Goal: Use online tool/utility: Utilize a website feature to perform a specific function

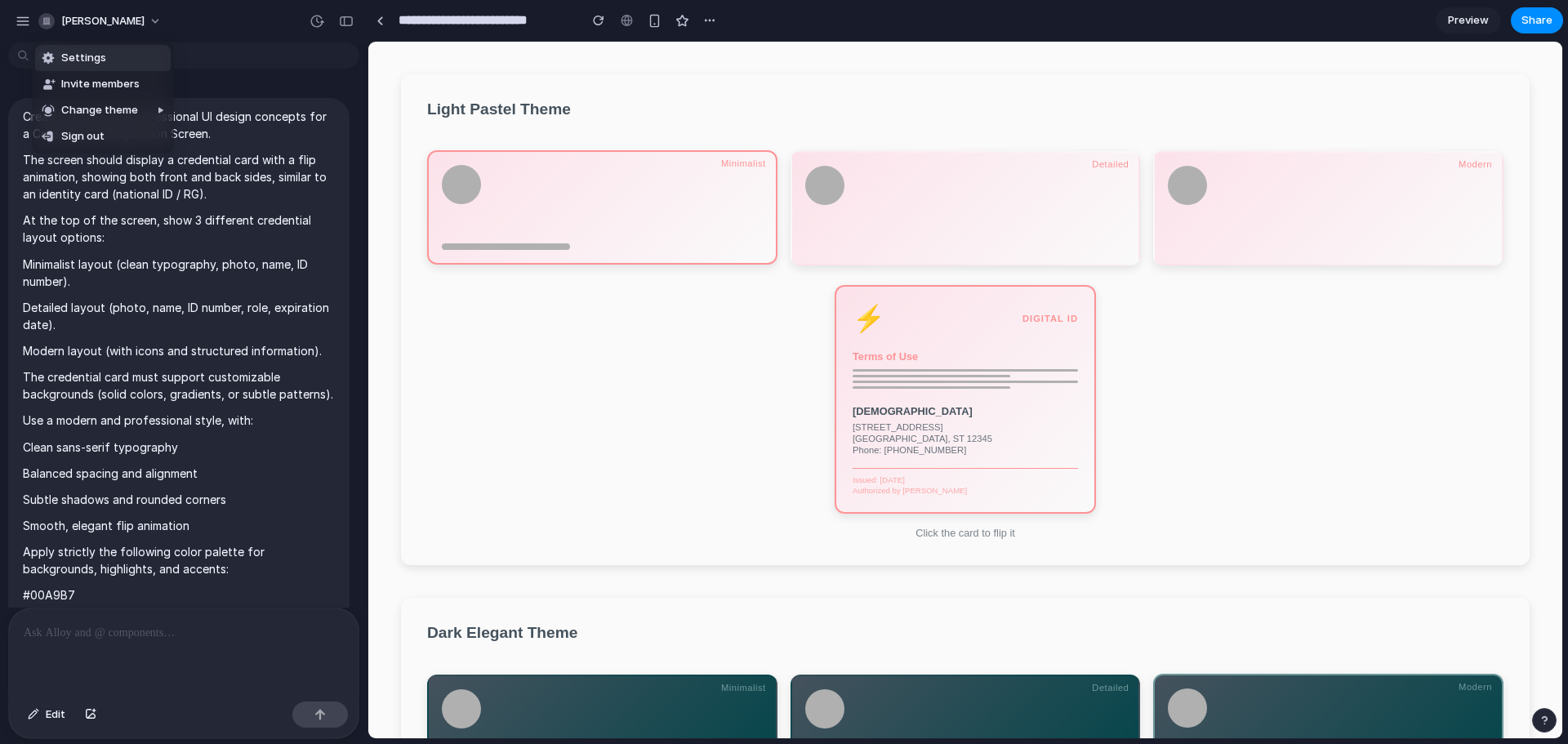
scroll to position [566, 0]
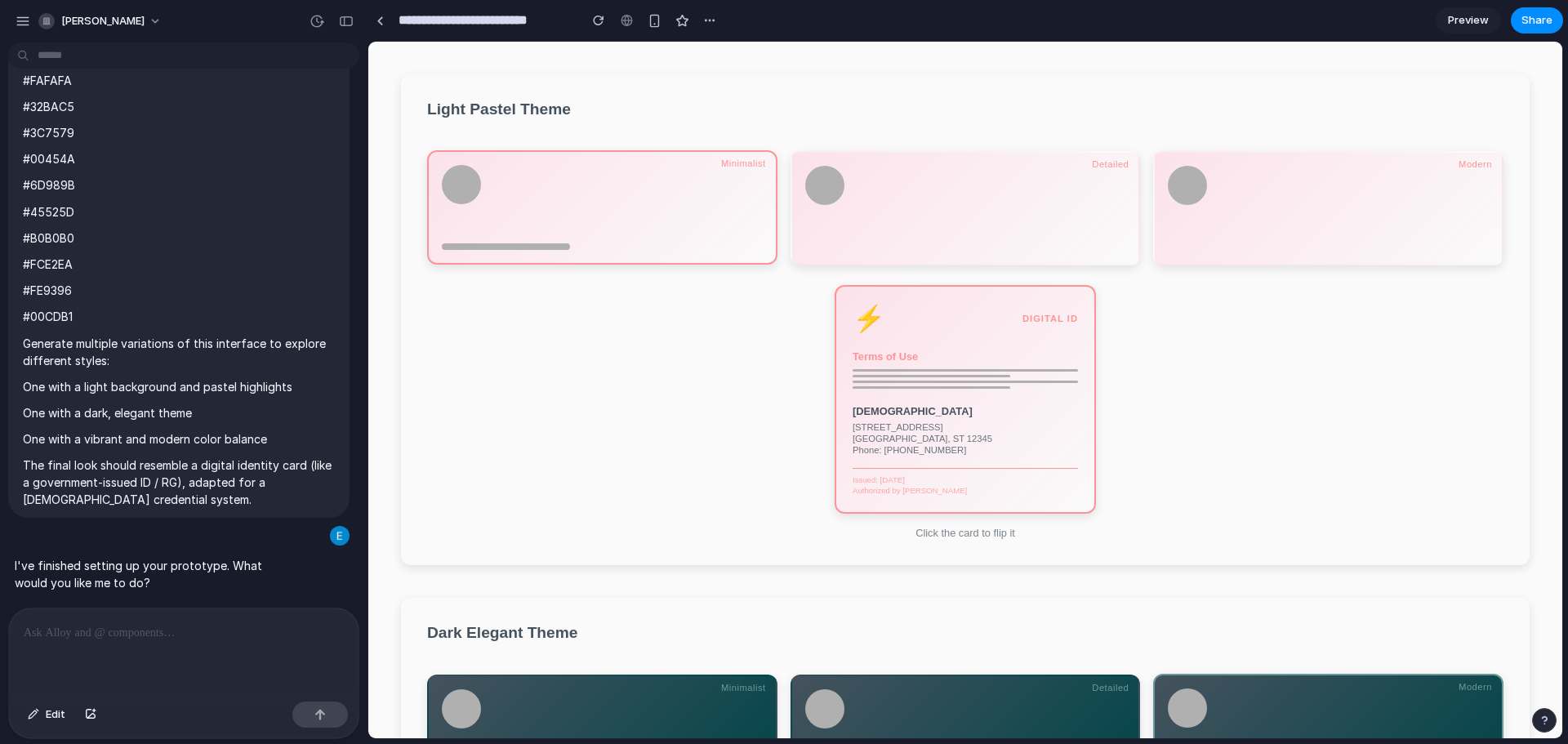
click at [78, 17] on div "Settings Invite members Change theme Sign out" at bounding box center [784, 372] width 1568 height 744
click at [137, 19] on span "[PERSON_NAME]" at bounding box center [103, 21] width 83 height 16
drag, startPoint x: 137, startPoint y: 19, endPoint x: 88, endPoint y: 22, distance: 49.1
click at [132, 17] on div "Settings Invite members Change theme Sign out" at bounding box center [784, 372] width 1568 height 744
click at [25, 22] on div "button" at bounding box center [22, 21] width 15 height 15
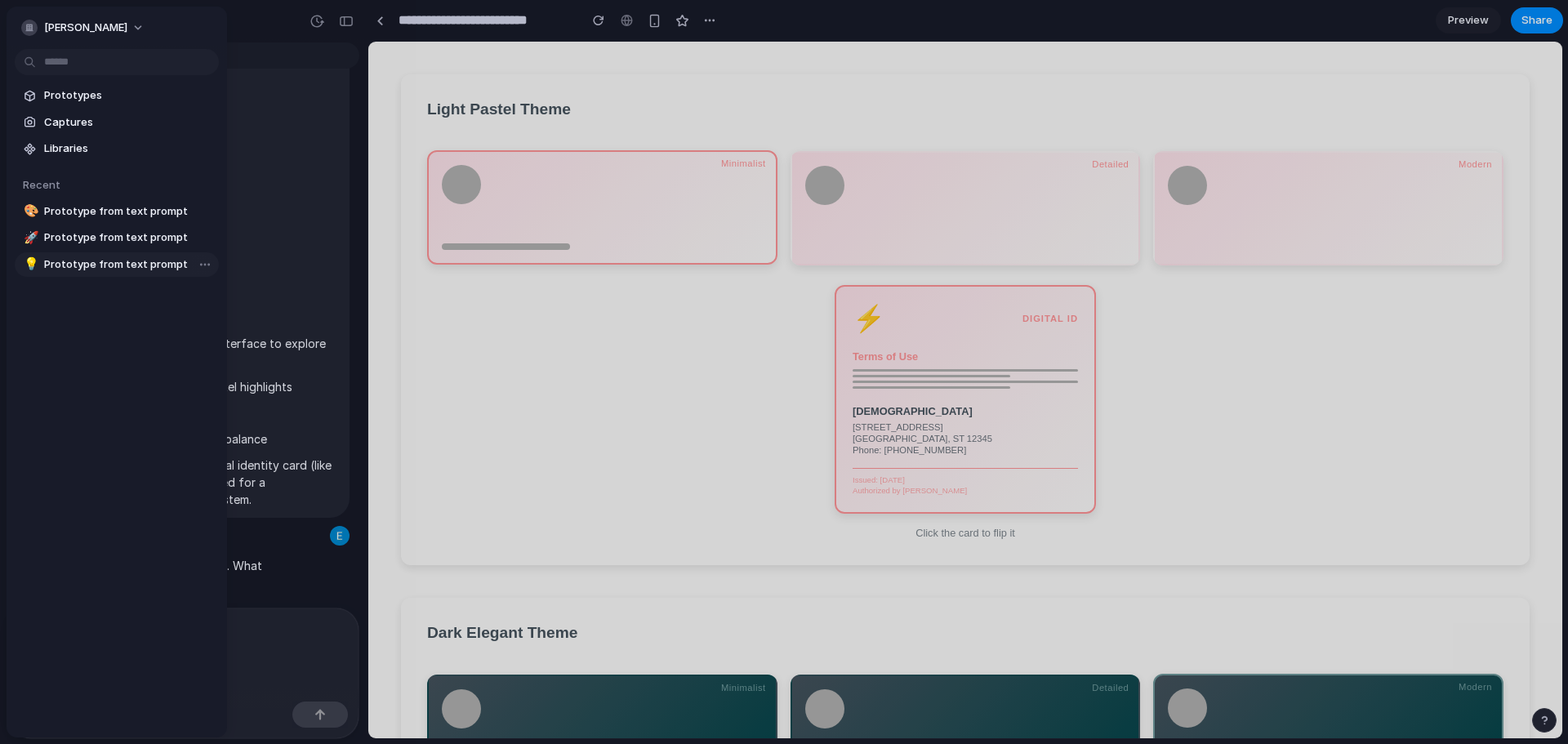
click at [112, 266] on span "Prototype from text prompt" at bounding box center [128, 265] width 169 height 16
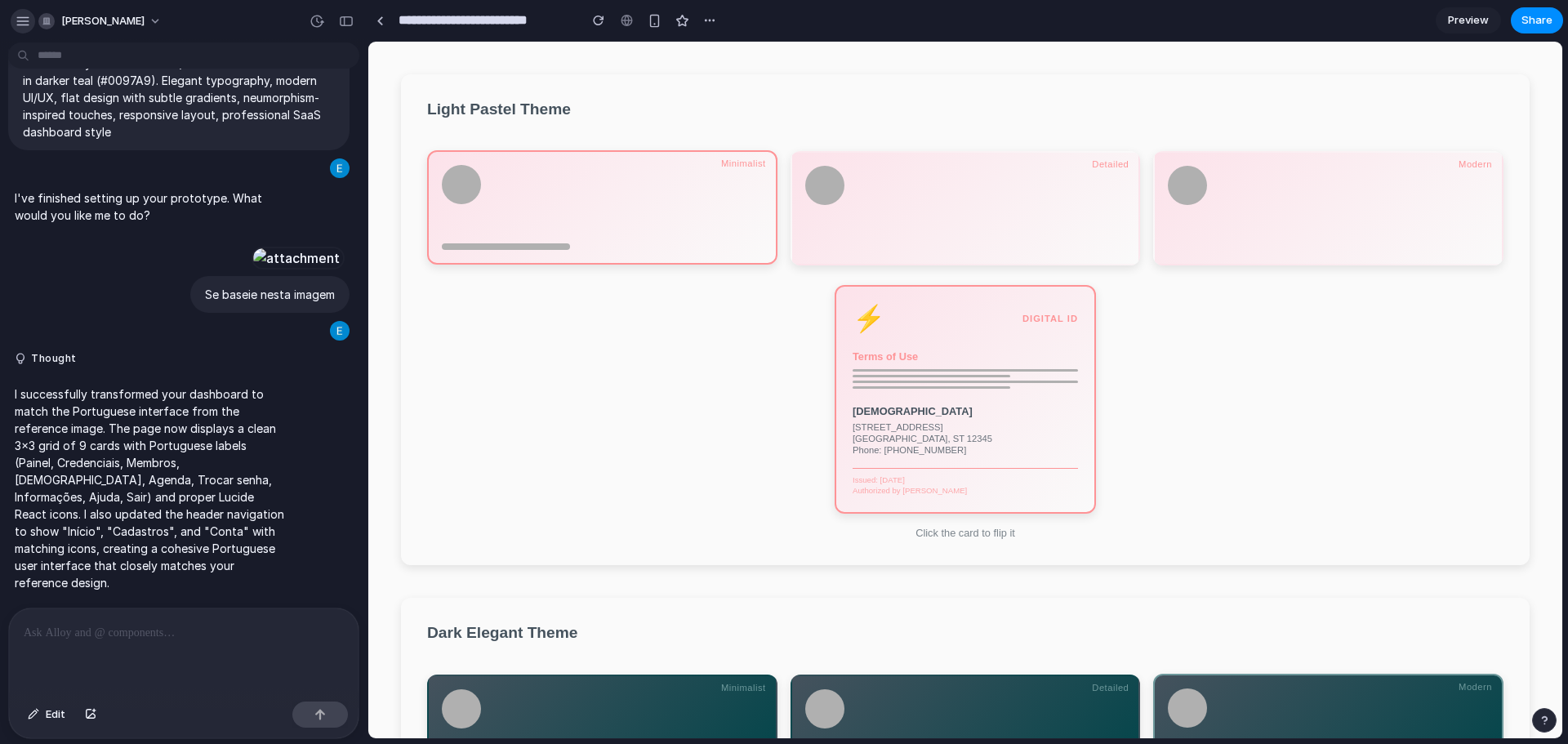
click at [27, 22] on div "button" at bounding box center [22, 21] width 15 height 15
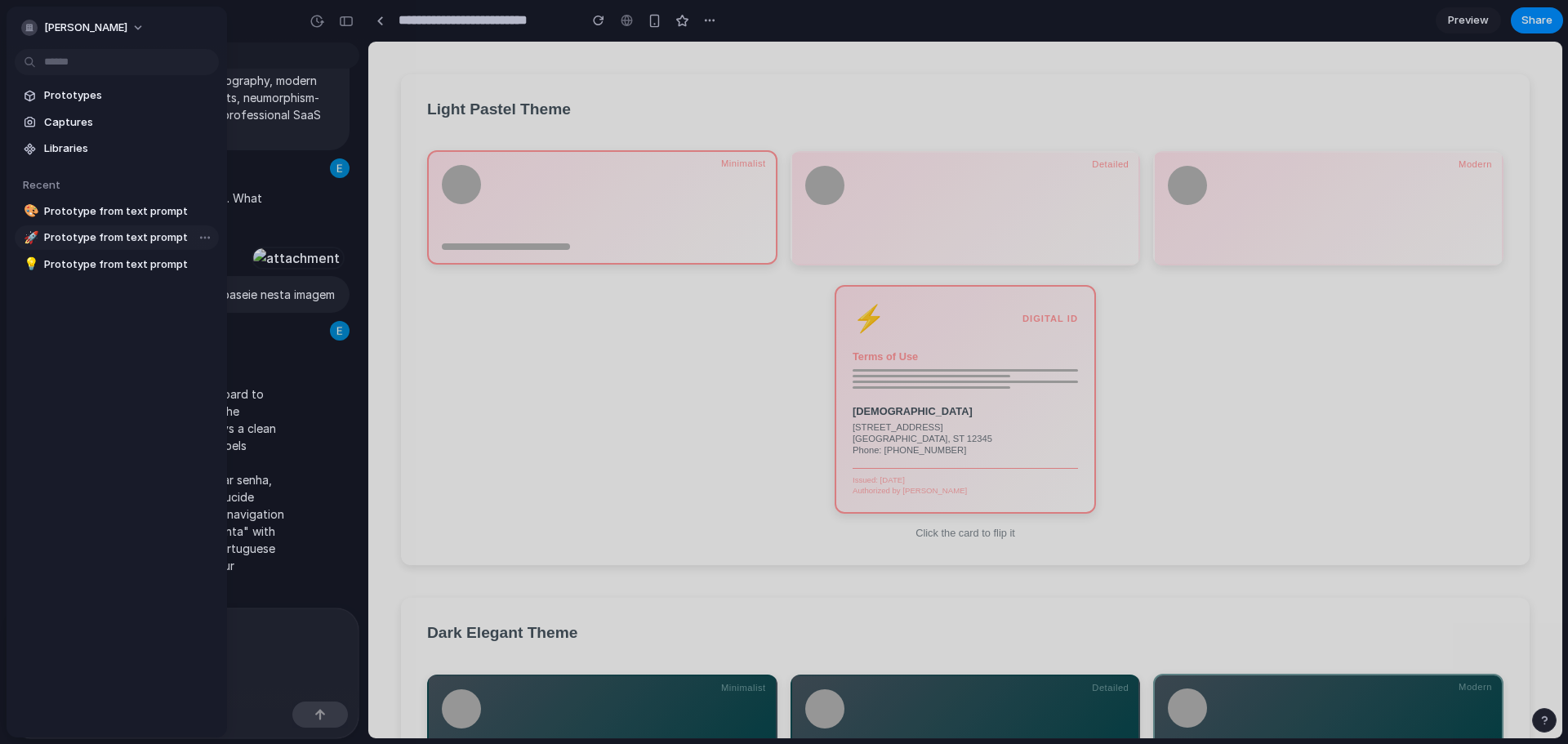
click at [144, 233] on span "Prototype from text prompt" at bounding box center [128, 237] width 169 height 16
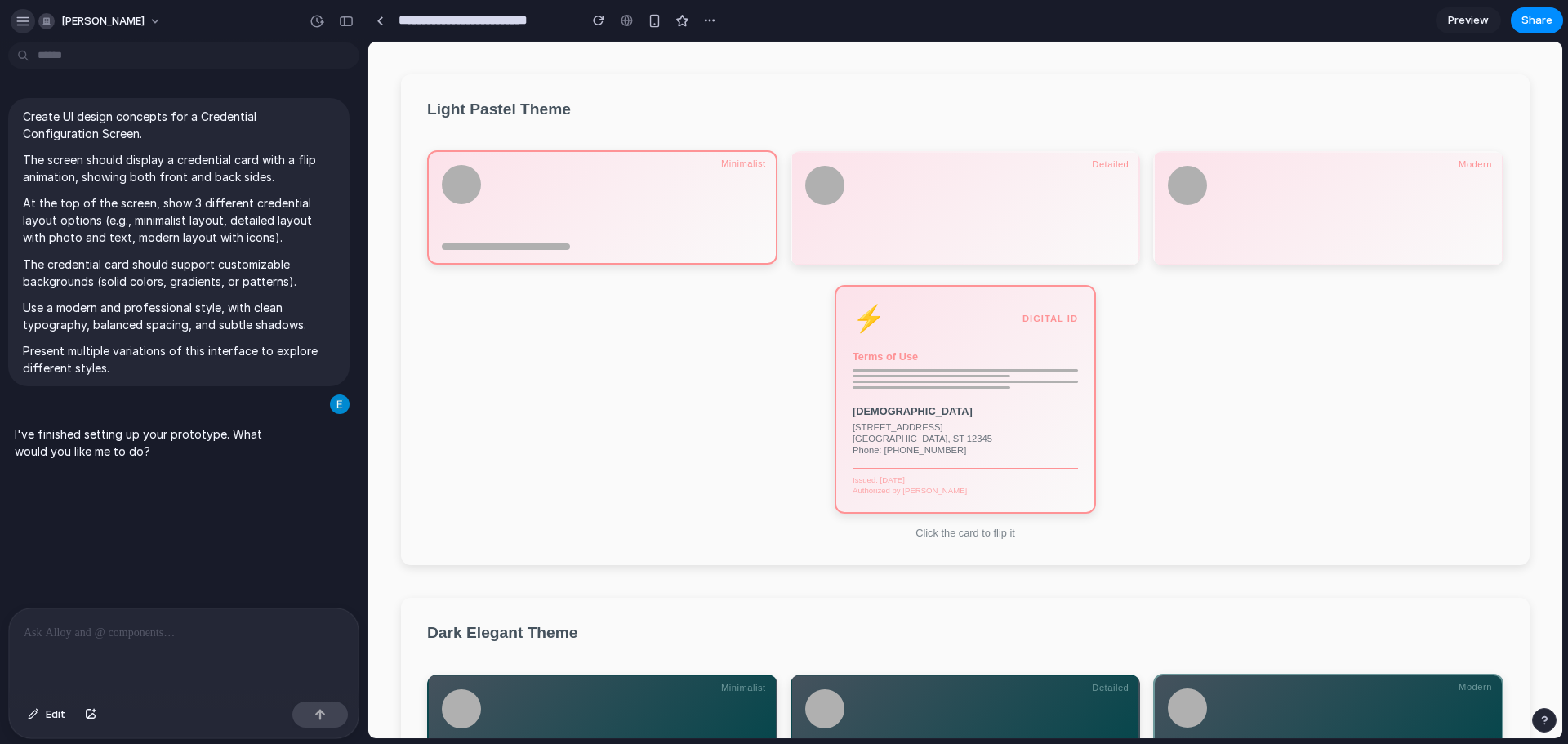
click at [19, 24] on div "button" at bounding box center [22, 21] width 15 height 15
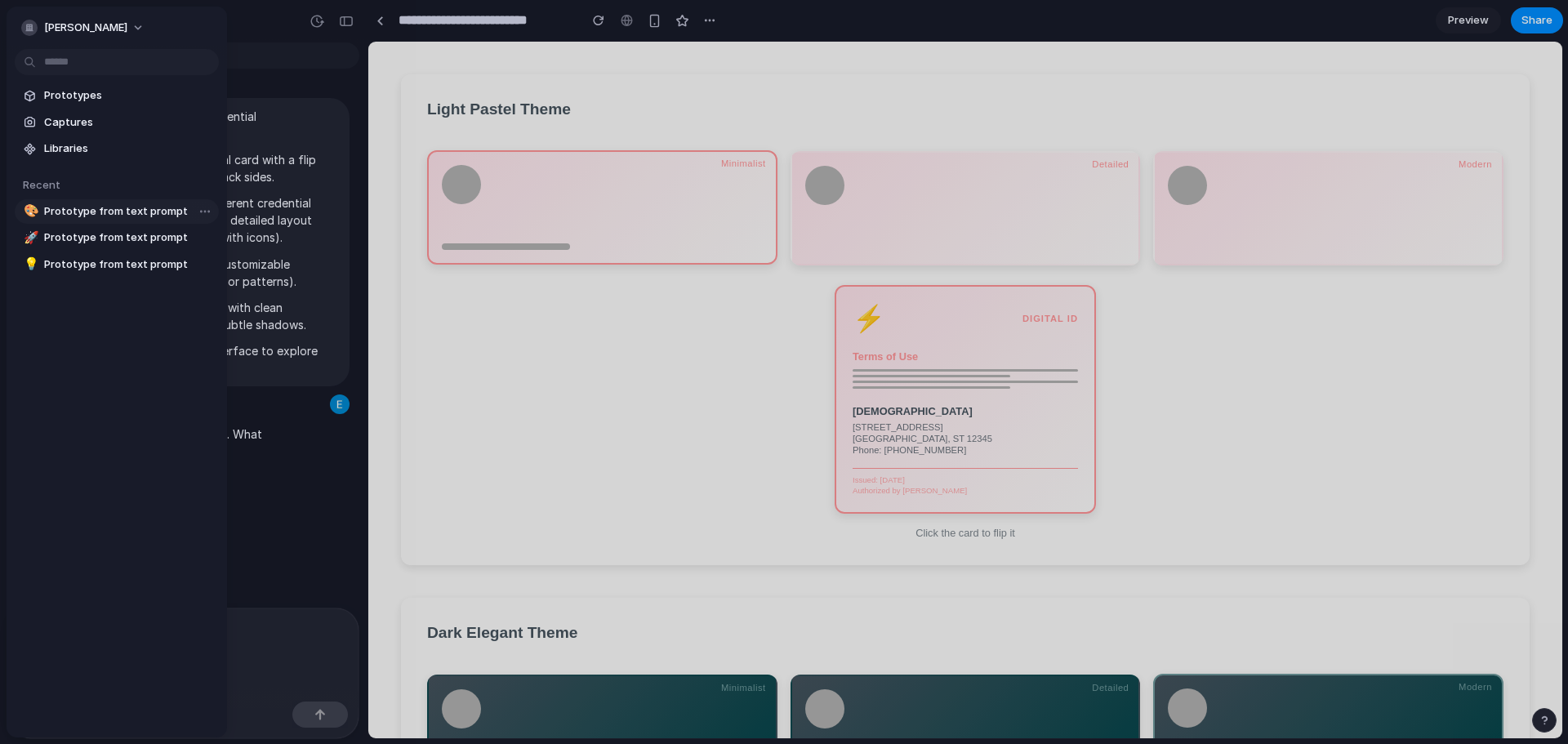
click at [109, 208] on span "Prototype from text prompt" at bounding box center [128, 211] width 169 height 16
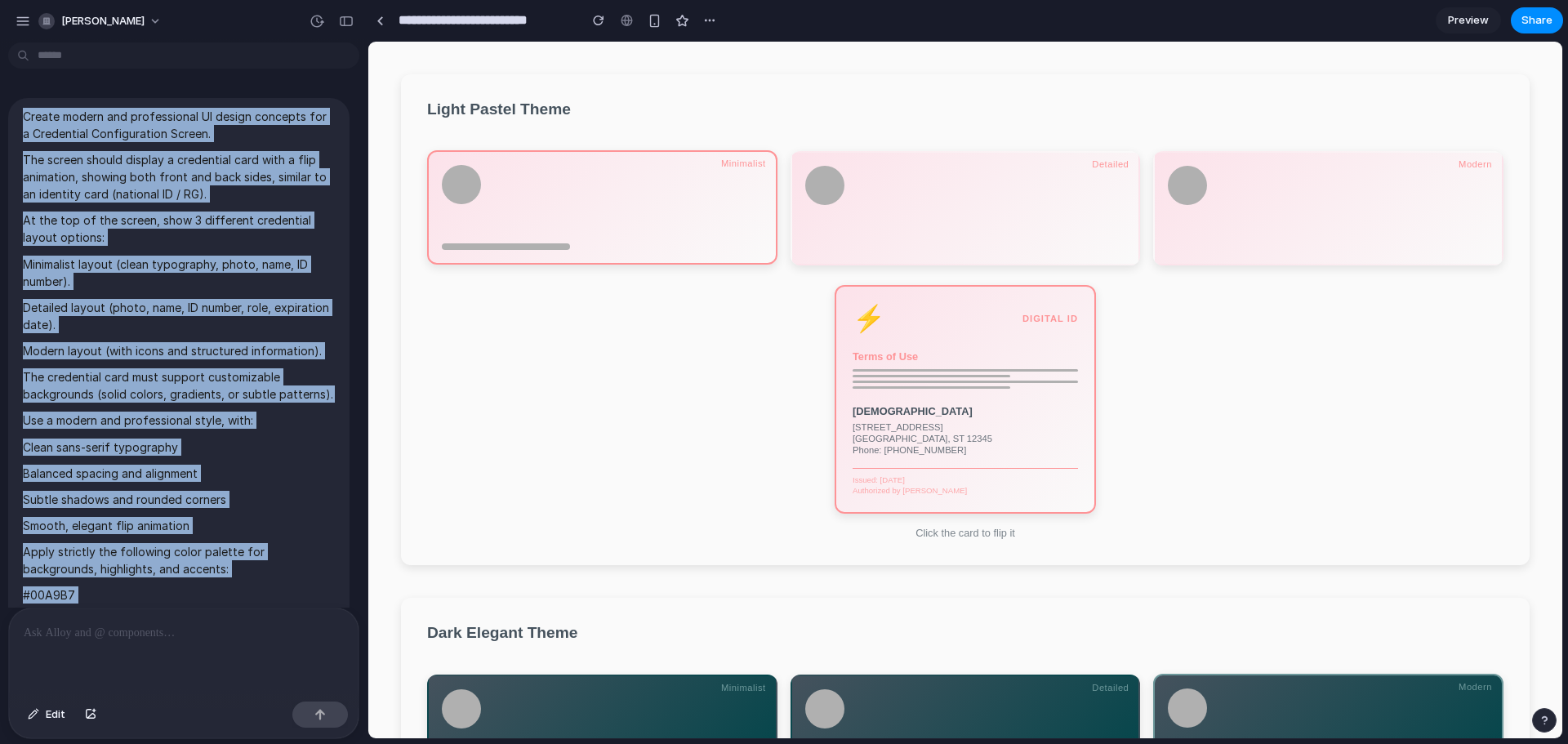
drag, startPoint x: 143, startPoint y: 491, endPoint x: 23, endPoint y: 116, distance: 393.7
click at [23, 116] on span "Create modern and professional UI design concepts for a Credential Configuratio…" at bounding box center [178, 579] width 312 height 942
copy span "Create modern and professional UI design concepts for a Credential Configuratio…"
click at [236, 19] on div "[PERSON_NAME]" at bounding box center [183, 19] width 368 height 39
click at [29, 22] on div "button" at bounding box center [22, 21] width 15 height 15
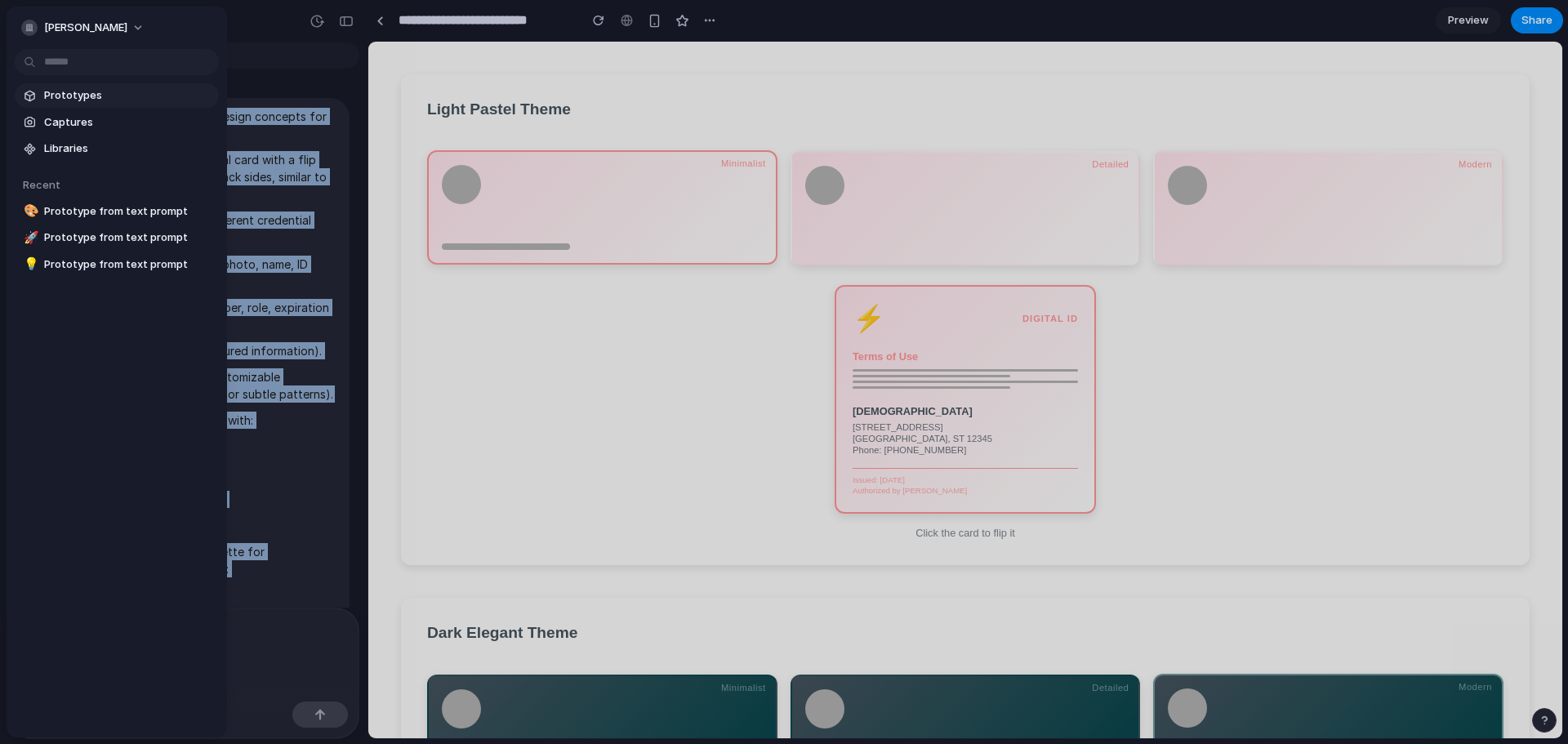
click at [65, 106] on link "Prototypes" at bounding box center [117, 95] width 204 height 24
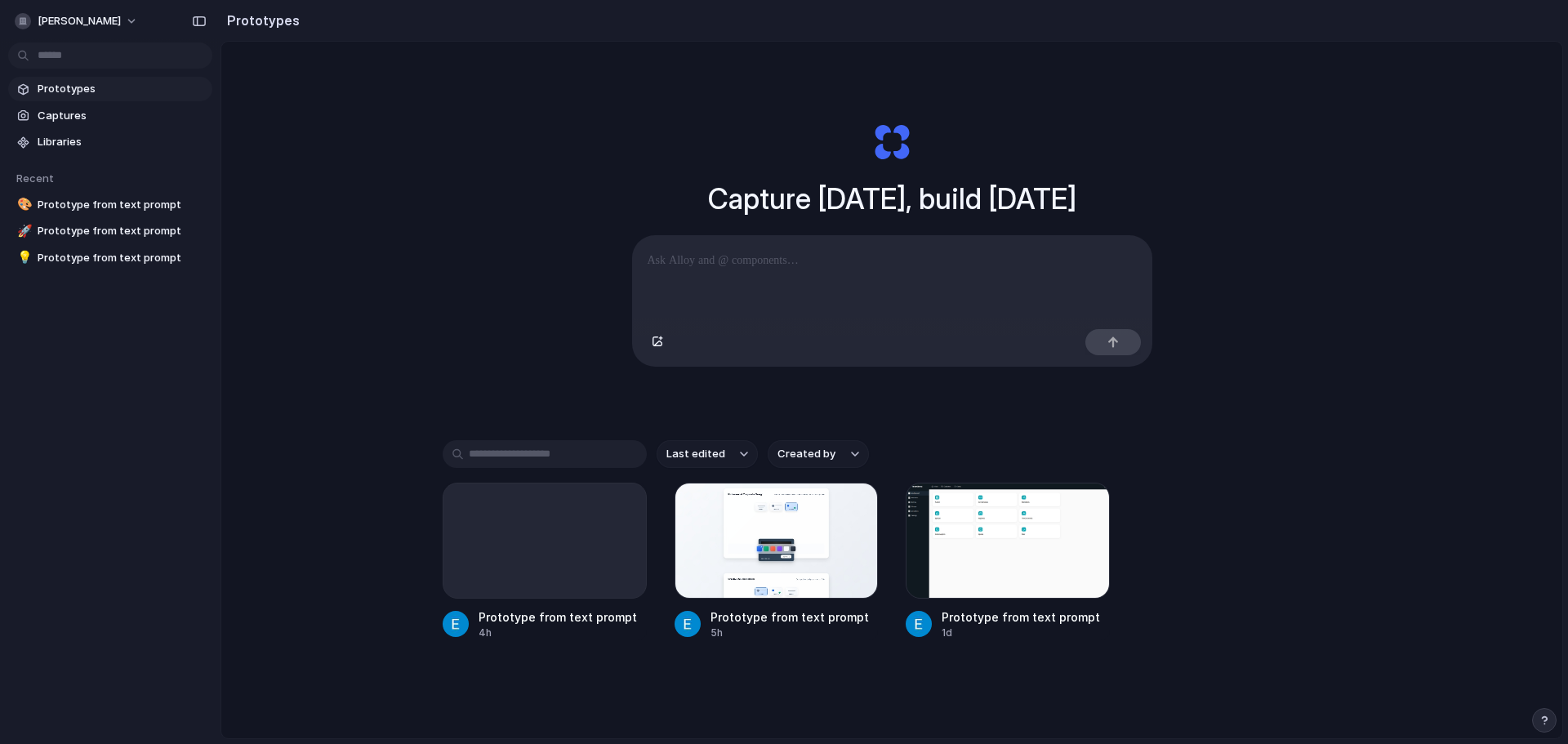
click at [829, 293] on div at bounding box center [893, 279] width 519 height 87
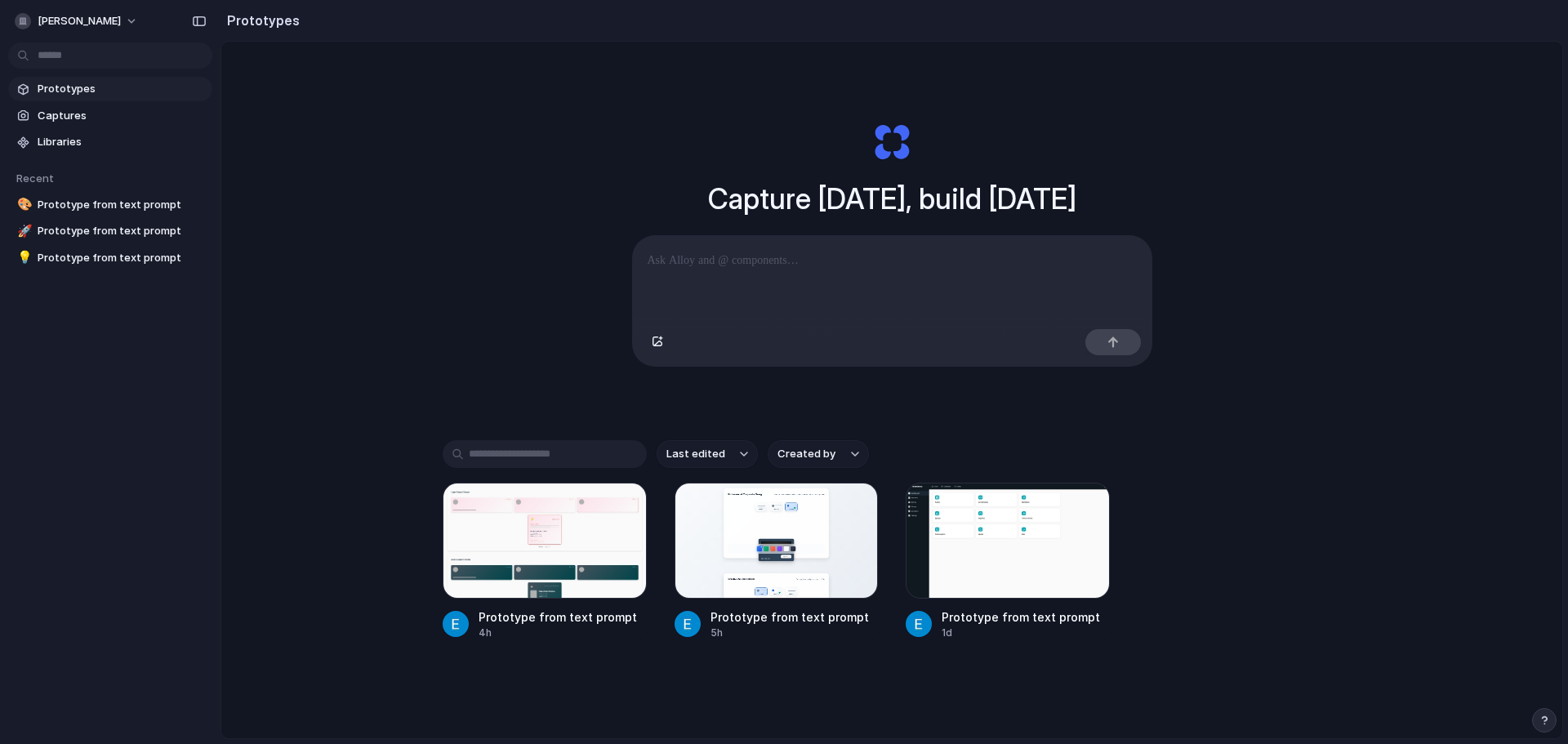
click at [782, 241] on div at bounding box center [893, 279] width 519 height 87
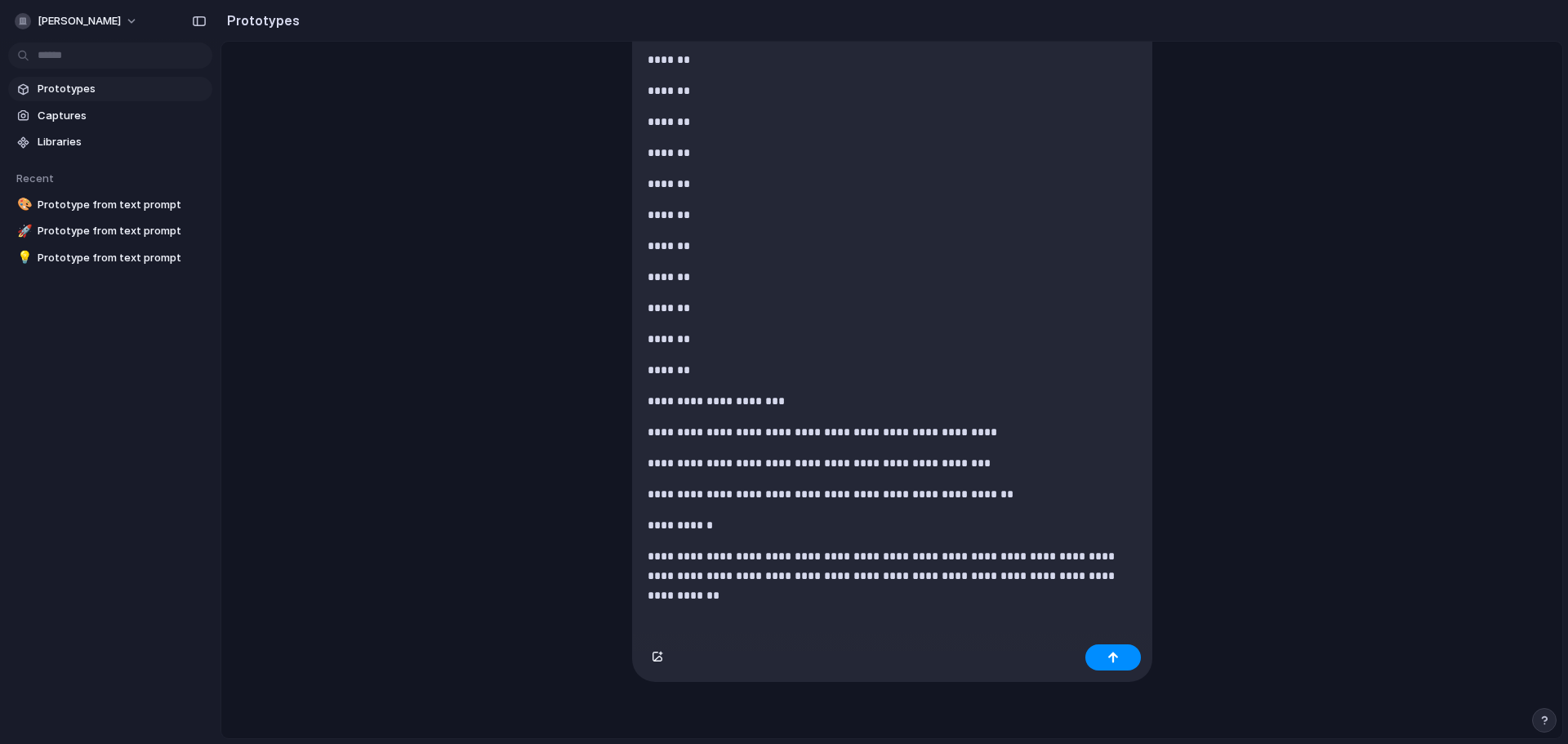
scroll to position [609, 0]
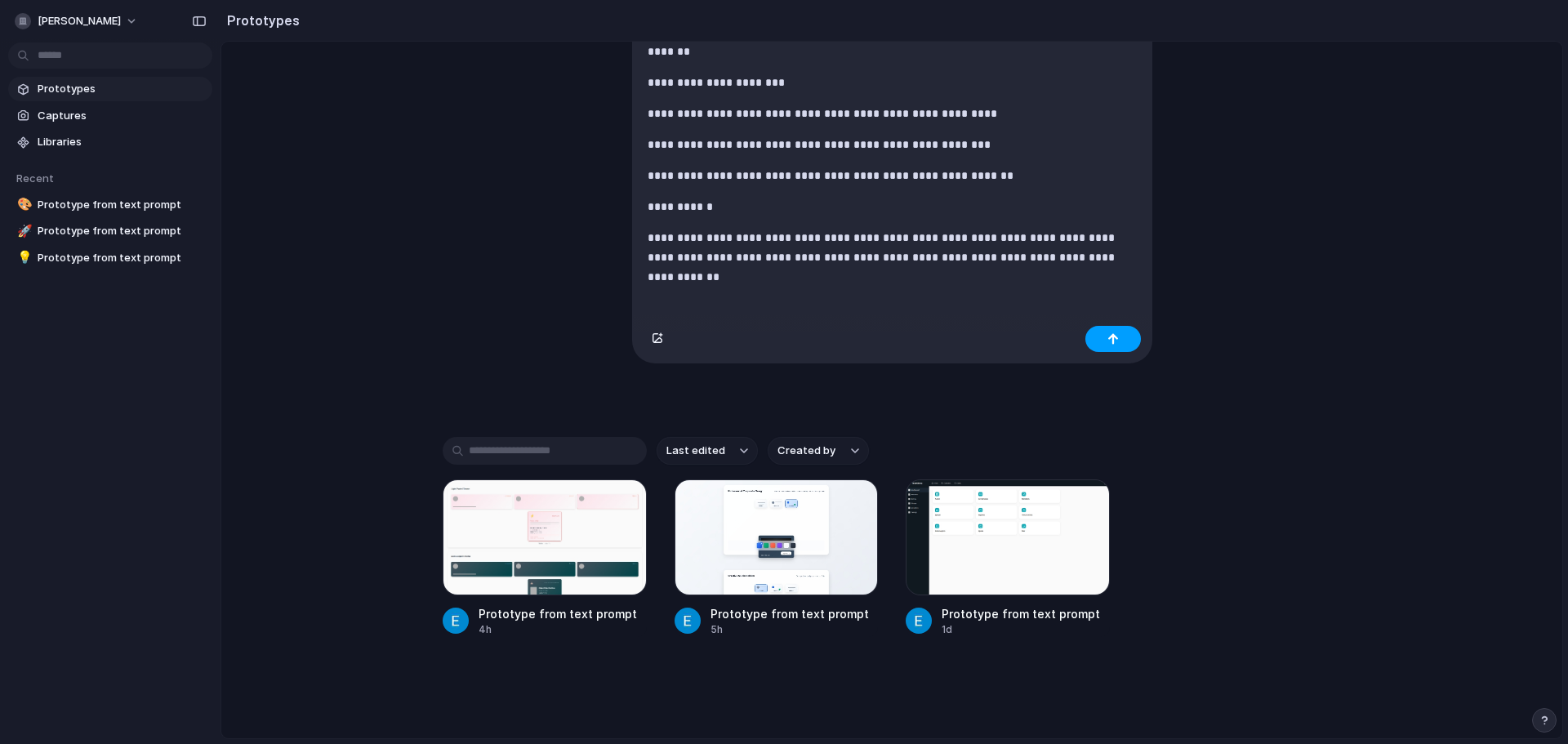
click at [1100, 339] on button "button" at bounding box center [1113, 339] width 55 height 26
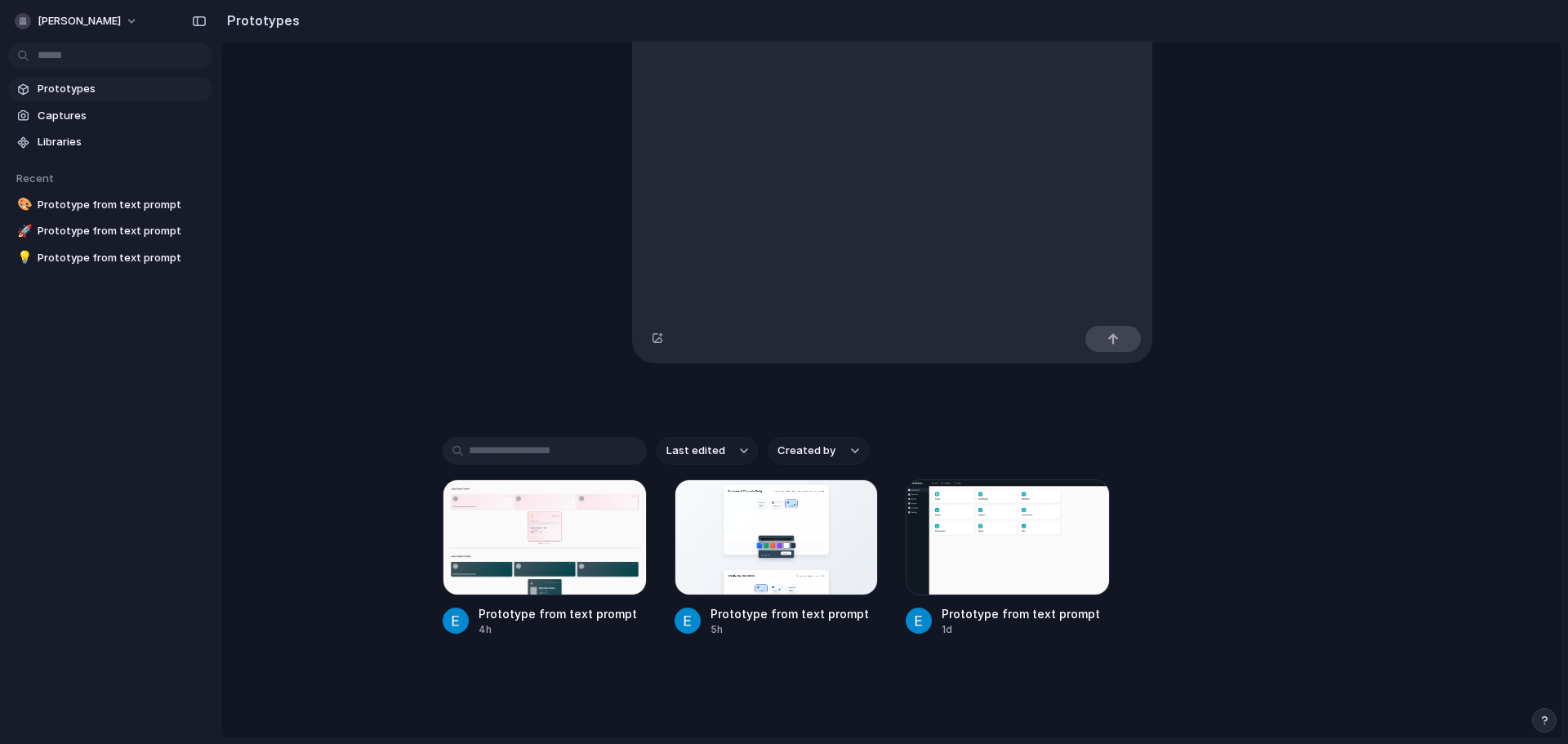
scroll to position [87, 0]
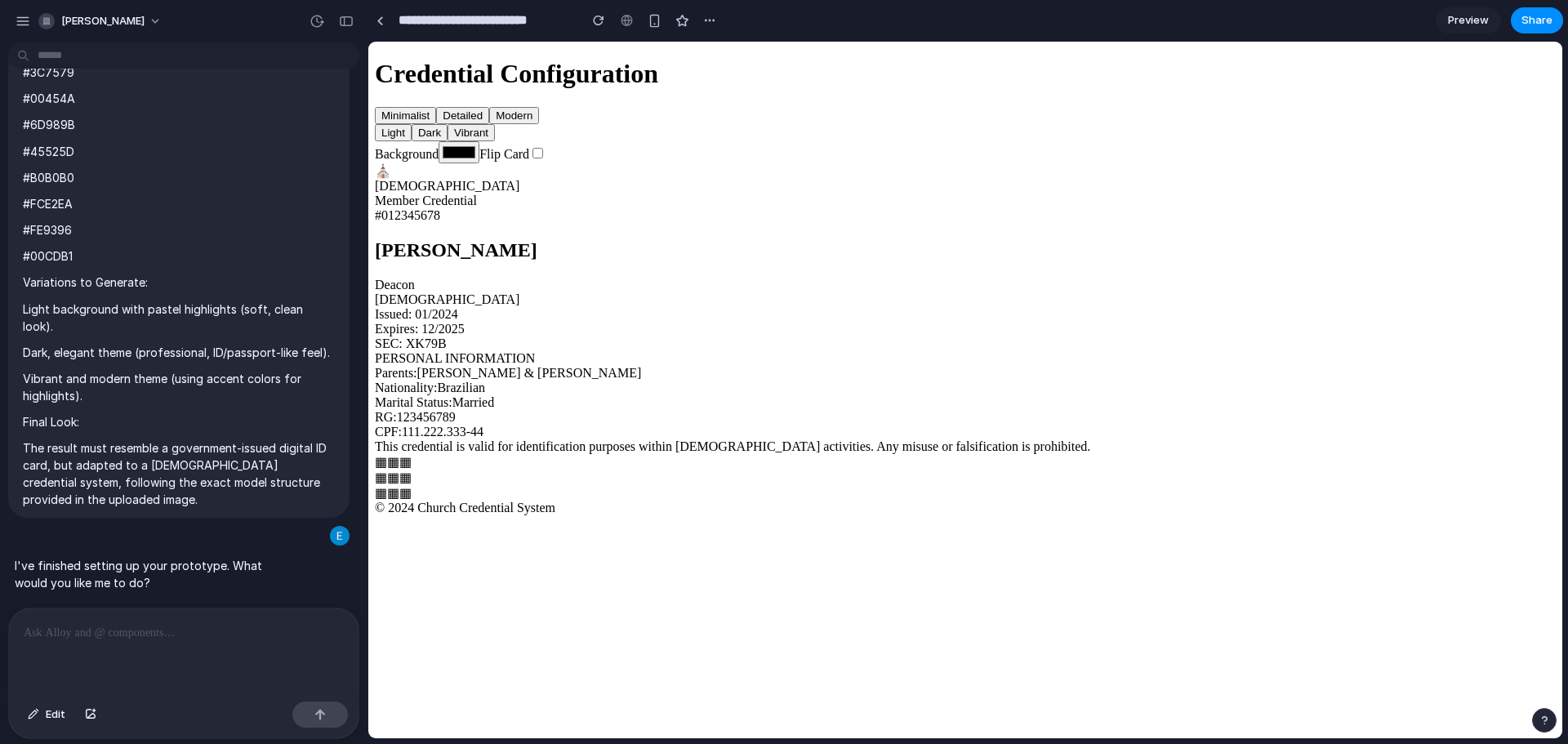
click at [436, 117] on button "Minimalist" at bounding box center [405, 116] width 61 height 17
click at [490, 111] on button "Detailed" at bounding box center [462, 116] width 53 height 17
click at [539, 112] on button "Modern" at bounding box center [515, 116] width 50 height 17
click at [412, 141] on button "Light" at bounding box center [393, 133] width 36 height 17
click at [448, 141] on button "Dark" at bounding box center [430, 133] width 36 height 17
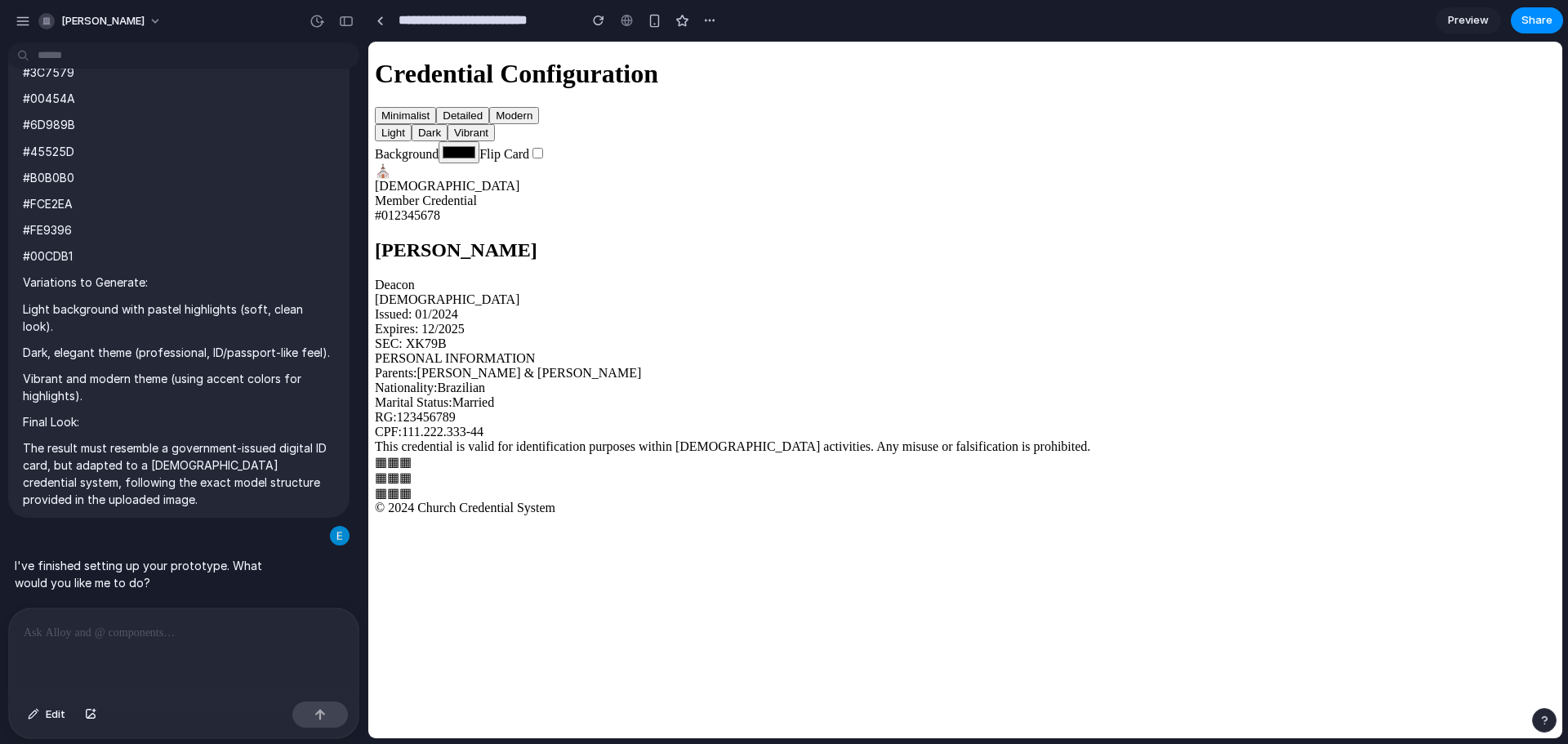
click at [495, 141] on button "Vibrant" at bounding box center [471, 133] width 48 height 17
click at [436, 116] on button "Minimalist" at bounding box center [405, 116] width 61 height 17
click at [448, 141] on button "Dark" at bounding box center [430, 133] width 36 height 17
click at [490, 117] on button "Detailed" at bounding box center [462, 116] width 53 height 17
click at [412, 141] on button "Light" at bounding box center [393, 133] width 36 height 17
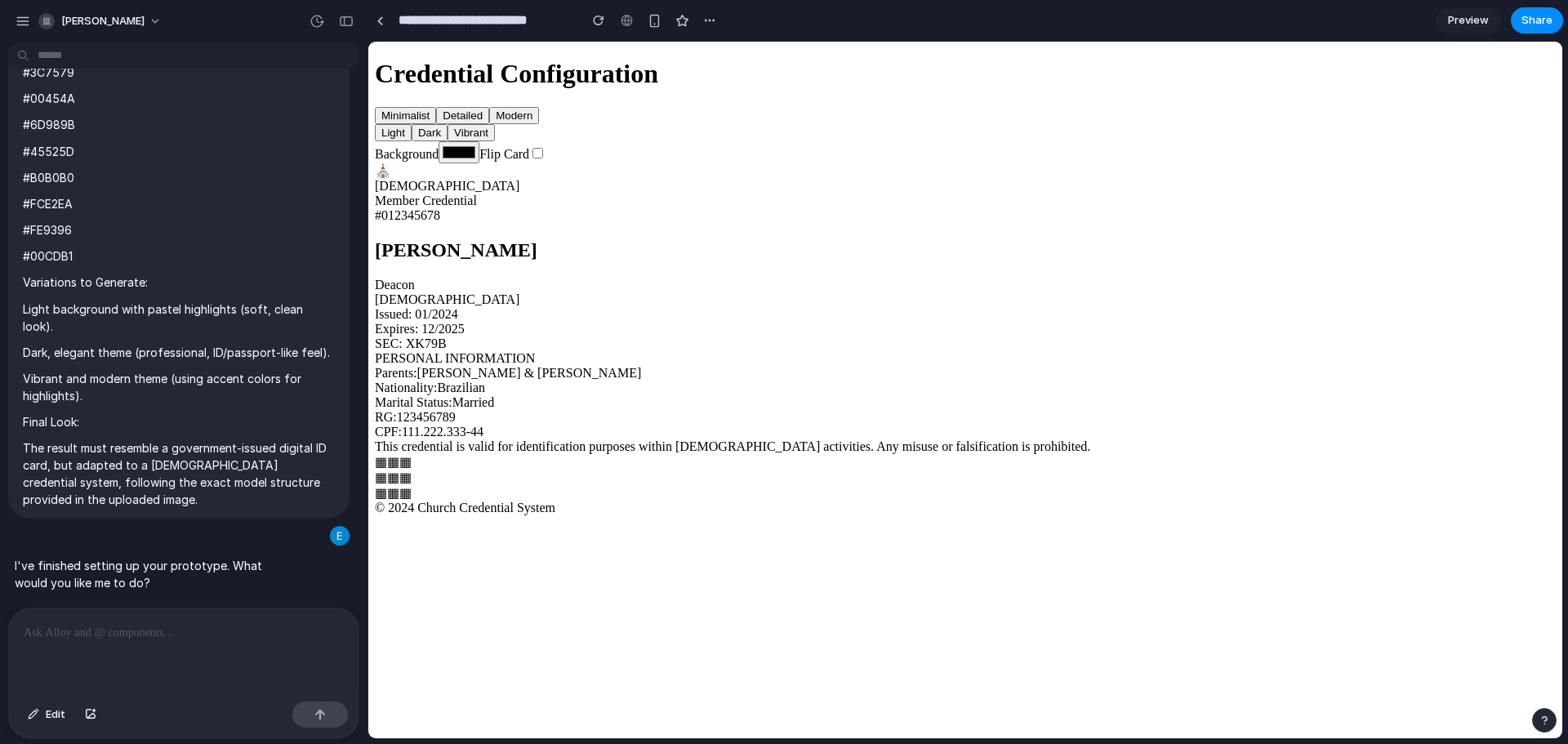
click at [479, 164] on input "*******" at bounding box center [458, 151] width 41 height 22
click at [1137, 186] on main "Background ******* Flip Card ⛪ CENTRAL [DEMOGRAPHIC_DATA] Member Credential # 0…" at bounding box center [965, 321] width 1181 height 360
click at [546, 161] on label "Flip Card" at bounding box center [512, 154] width 66 height 14
click at [1033, 366] on div "Parents: [PERSON_NAME] & [PERSON_NAME]" at bounding box center [965, 373] width 1181 height 15
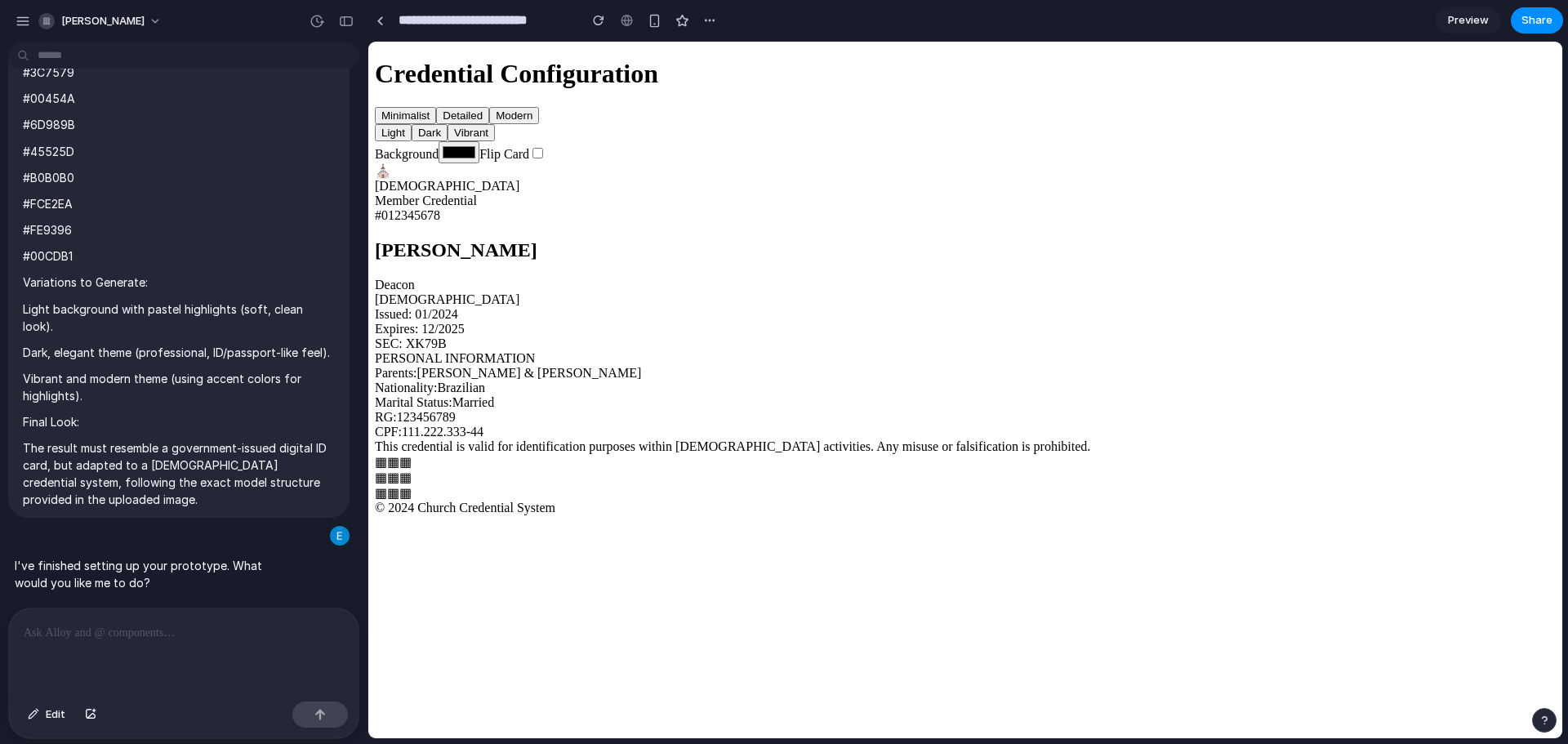
click at [1029, 366] on div "Parents: [PERSON_NAME] & [PERSON_NAME]" at bounding box center [965, 373] width 1181 height 15
click at [132, 651] on div at bounding box center [183, 652] width 349 height 87
click at [328, 717] on button "button" at bounding box center [320, 715] width 55 height 26
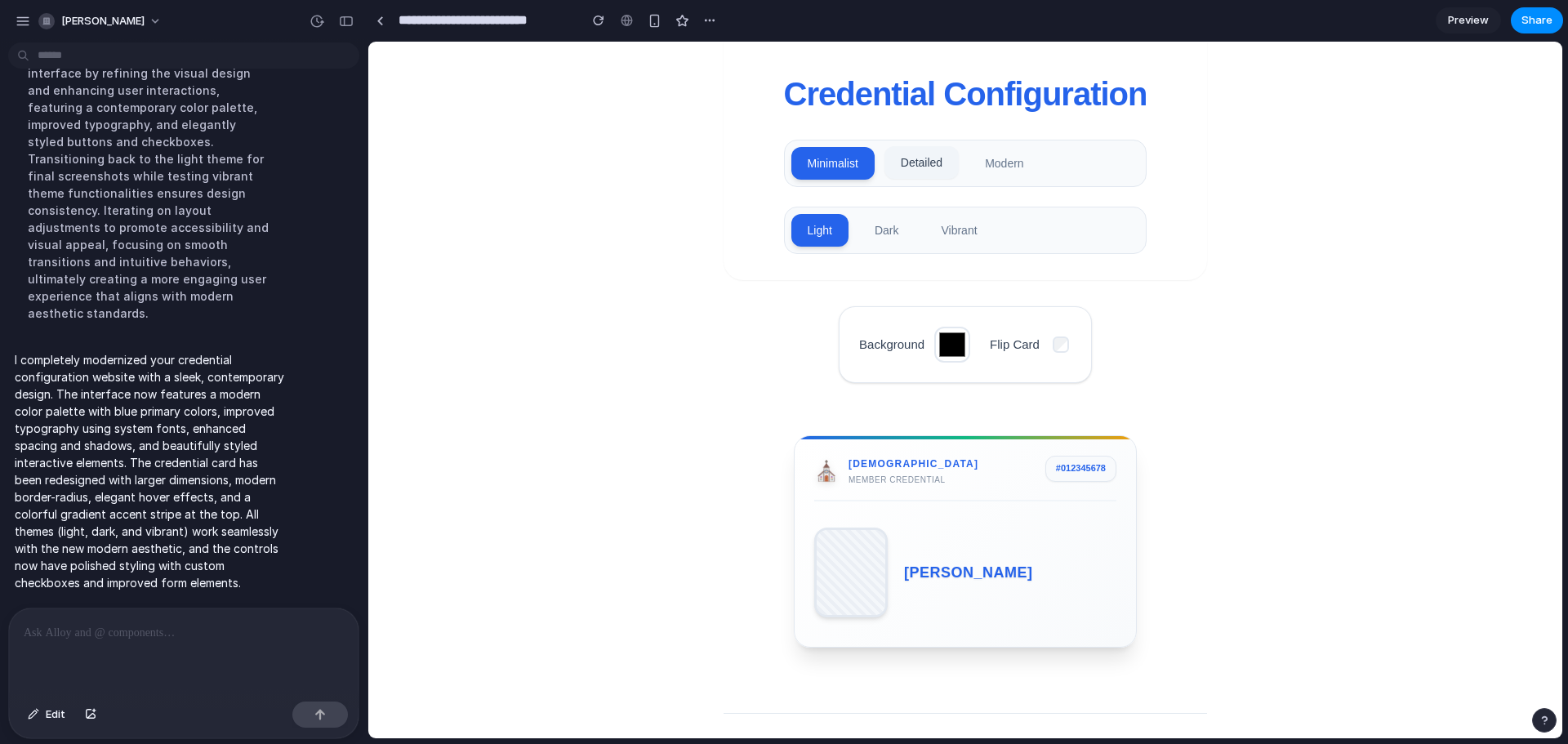
click at [924, 159] on button "Detailed" at bounding box center [922, 163] width 74 height 33
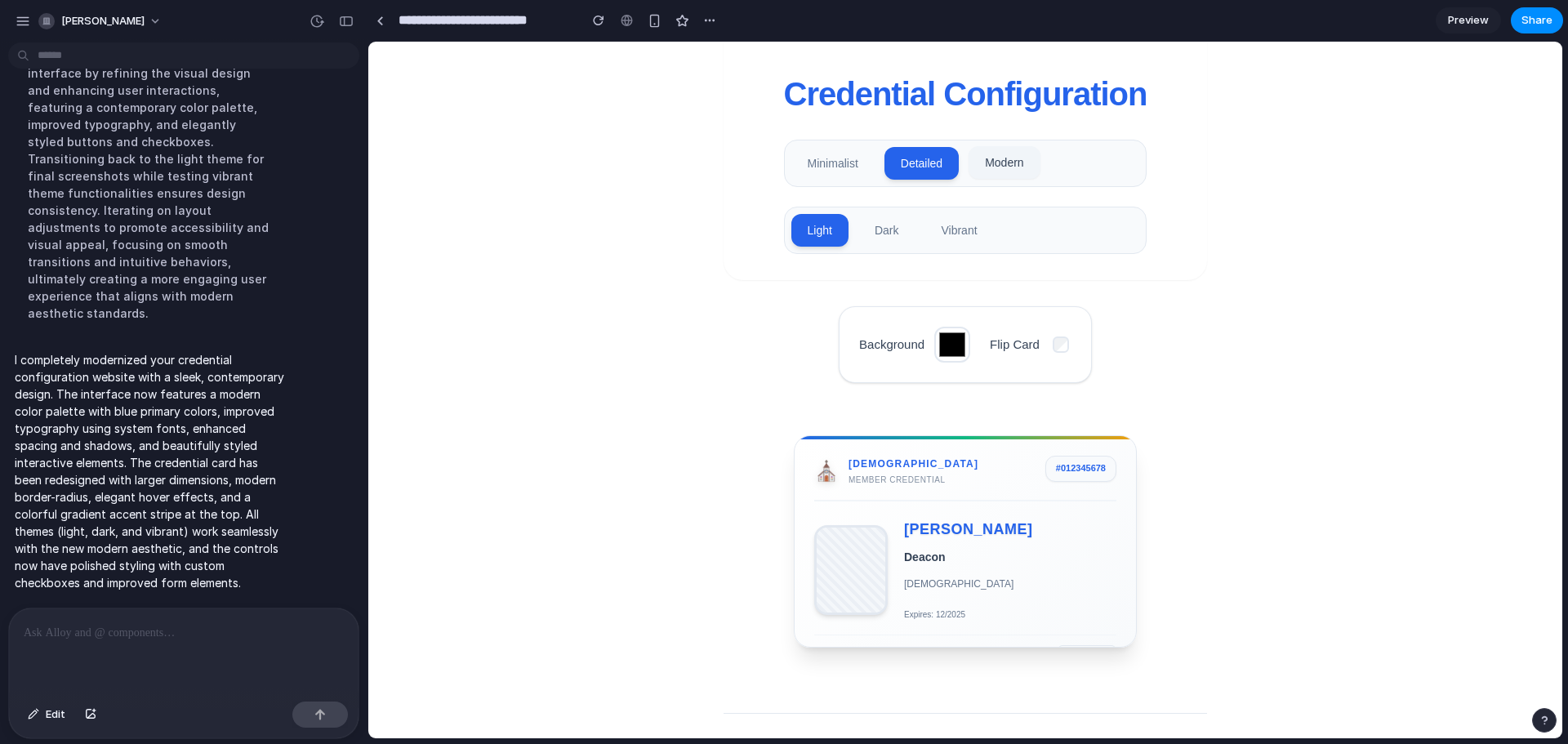
click at [1008, 151] on button "Modern" at bounding box center [1004, 163] width 71 height 33
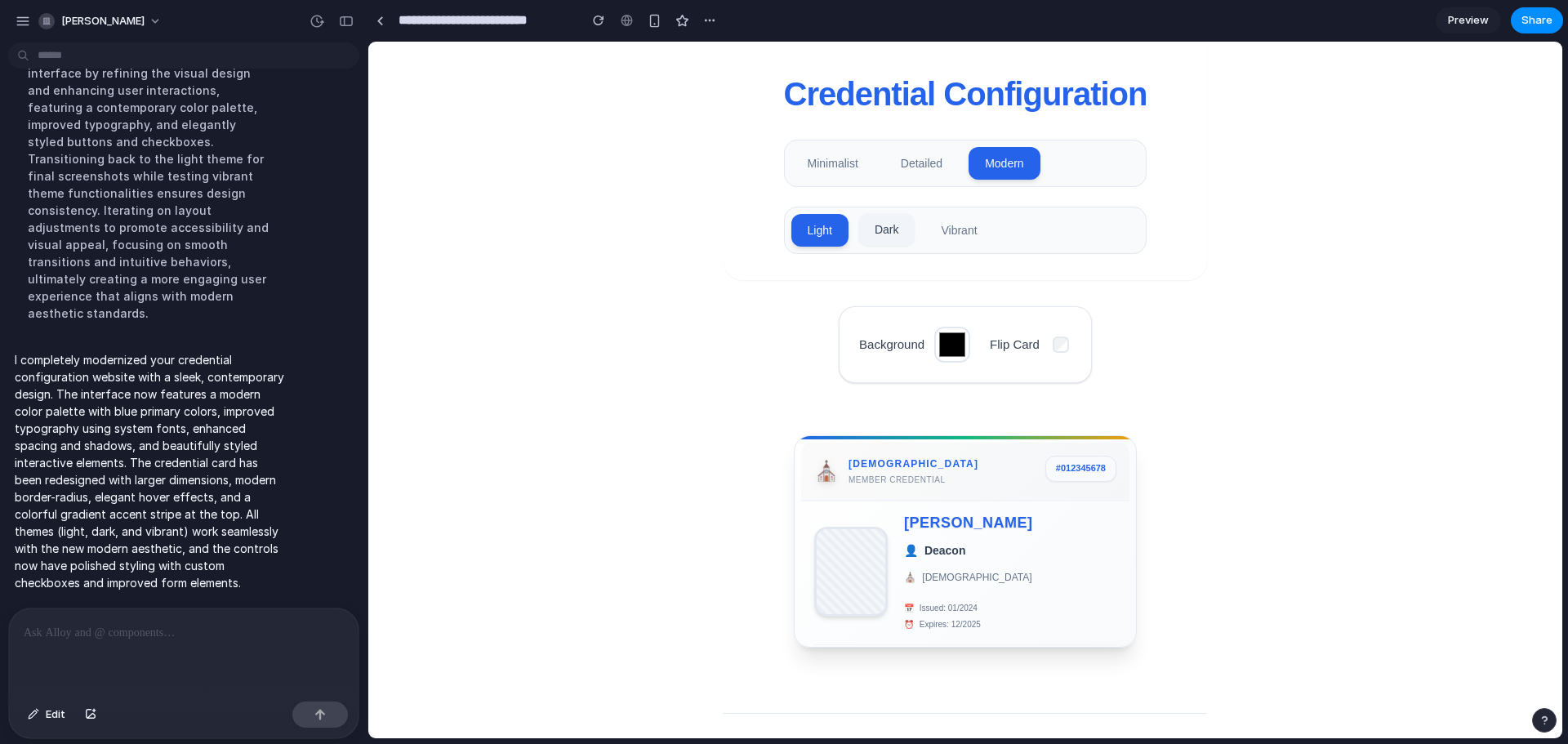
click at [891, 228] on button "Dark" at bounding box center [887, 229] width 57 height 33
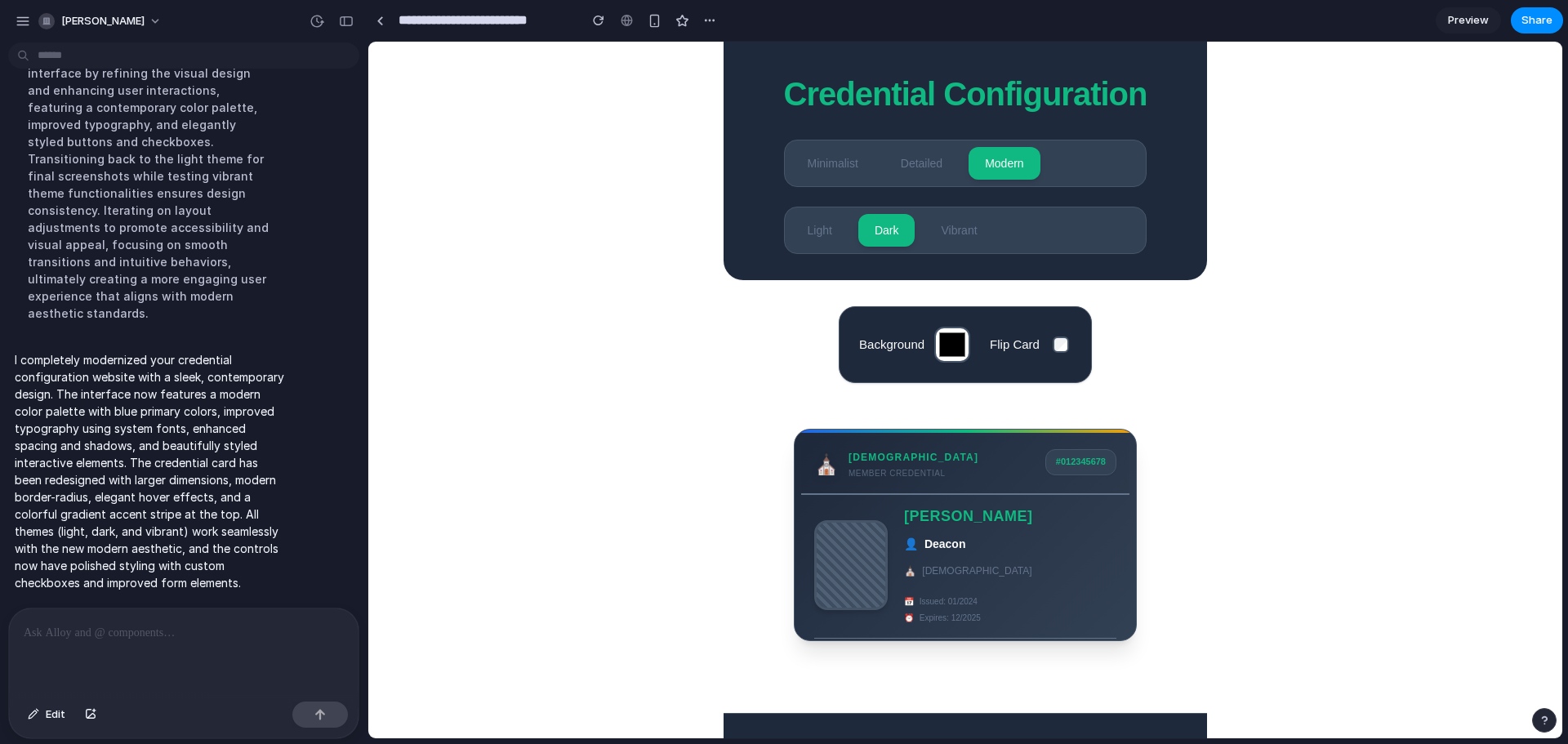
click at [999, 492] on div "⛪ CENTRAL [DEMOGRAPHIC_DATA] Member Credential # 012345678" at bounding box center [965, 465] width 329 height 59
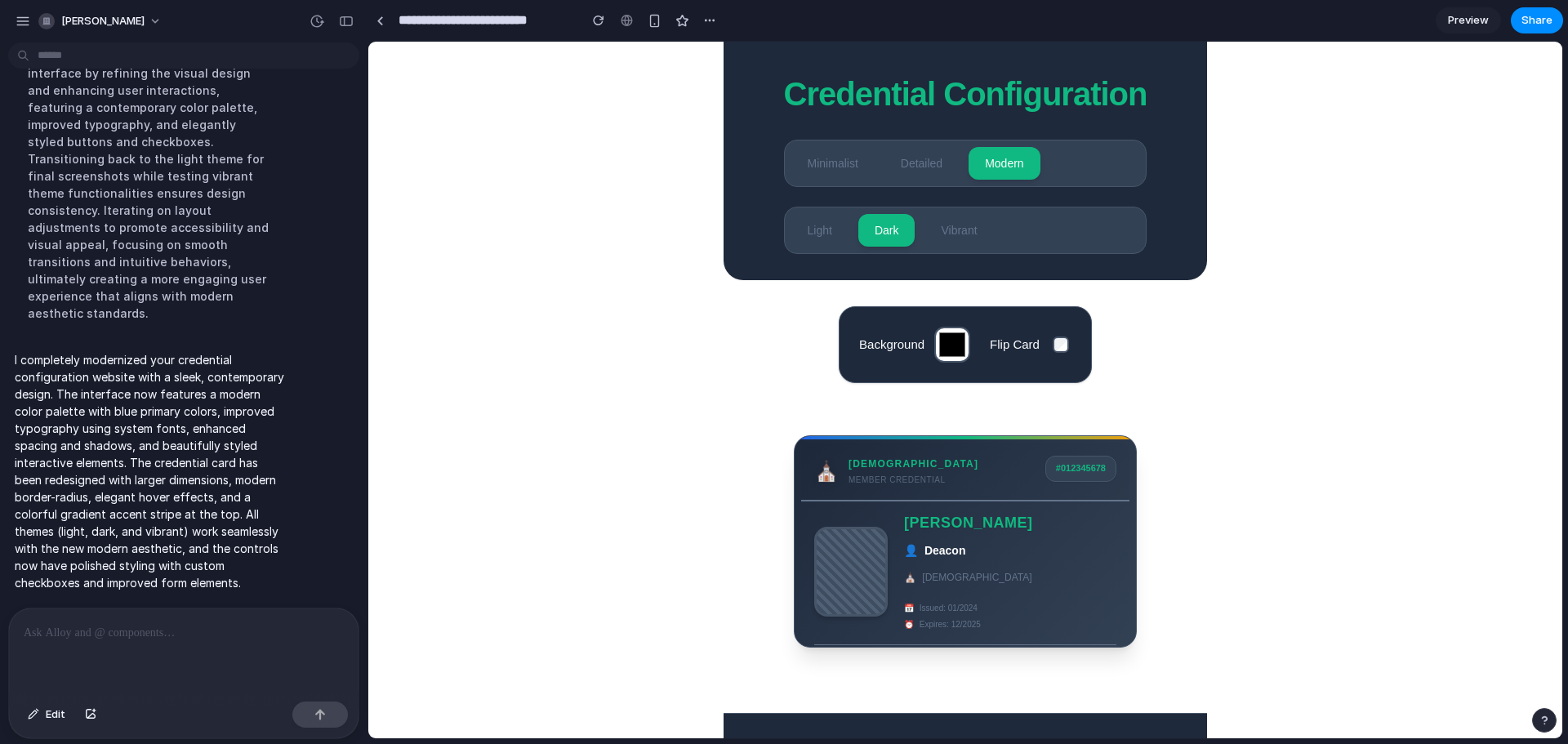
click at [1063, 63] on header "Credential Configuration Minimalist Detailed Modern Light Dark Vibrant" at bounding box center [965, 161] width 483 height 239
click at [1041, 343] on label "Flip Card" at bounding box center [1031, 344] width 81 height 22
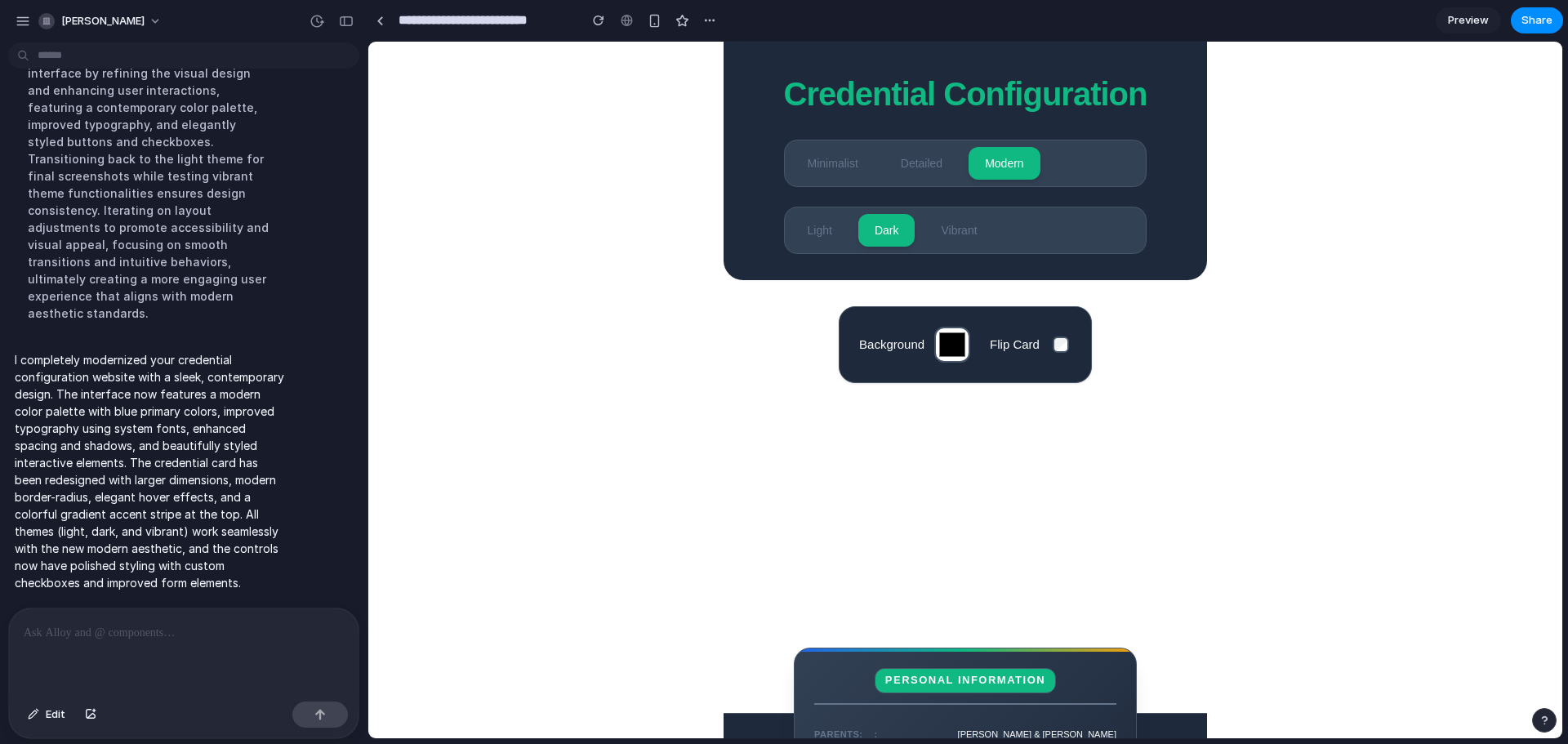
click at [1041, 343] on label "Flip Card" at bounding box center [1031, 344] width 81 height 22
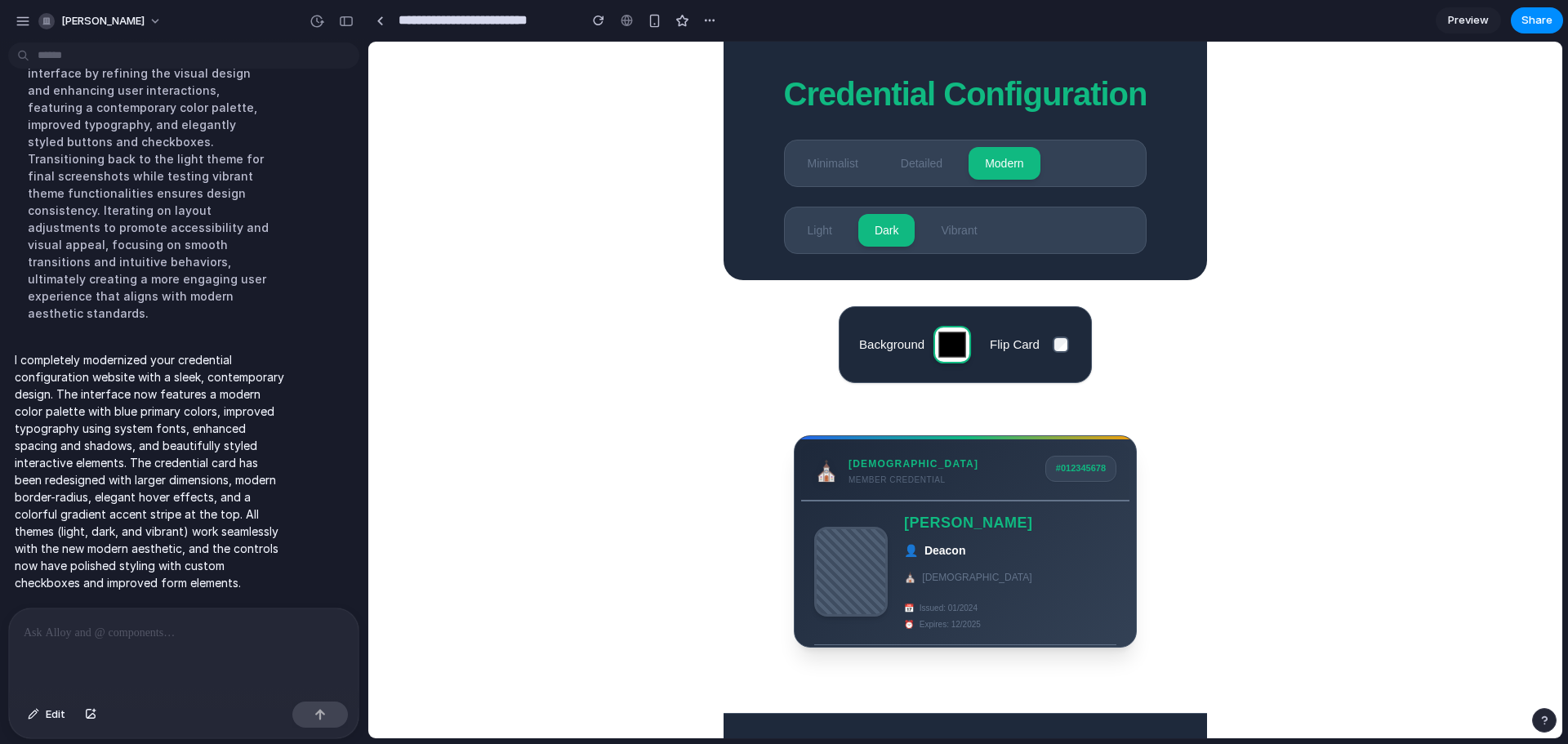
click at [941, 347] on input "*******" at bounding box center [951, 344] width 37 height 37
click at [944, 345] on input "*******" at bounding box center [951, 344] width 37 height 37
type input "*******"
click at [1175, 439] on main "Background ******* Flip Card ⛪ CENTRAL [DEMOGRAPHIC_DATA] Member Credential # 0…" at bounding box center [965, 490] width 483 height 368
click at [948, 227] on button "Vibrant" at bounding box center [958, 229] width 68 height 33
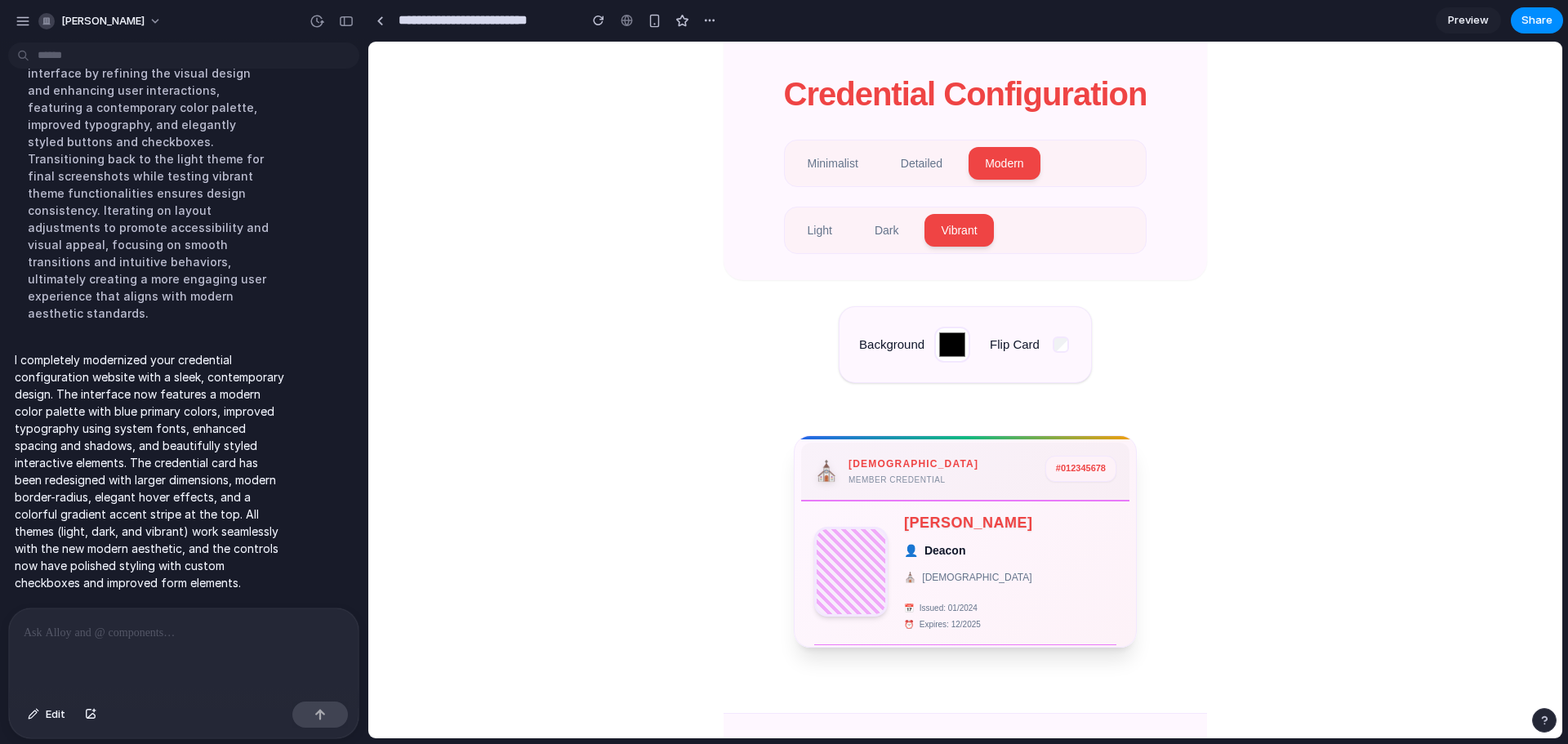
drag, startPoint x: 1028, startPoint y: 345, endPoint x: 1039, endPoint y: 345, distance: 11.0
click at [1033, 345] on label "Flip Card" at bounding box center [1031, 344] width 81 height 22
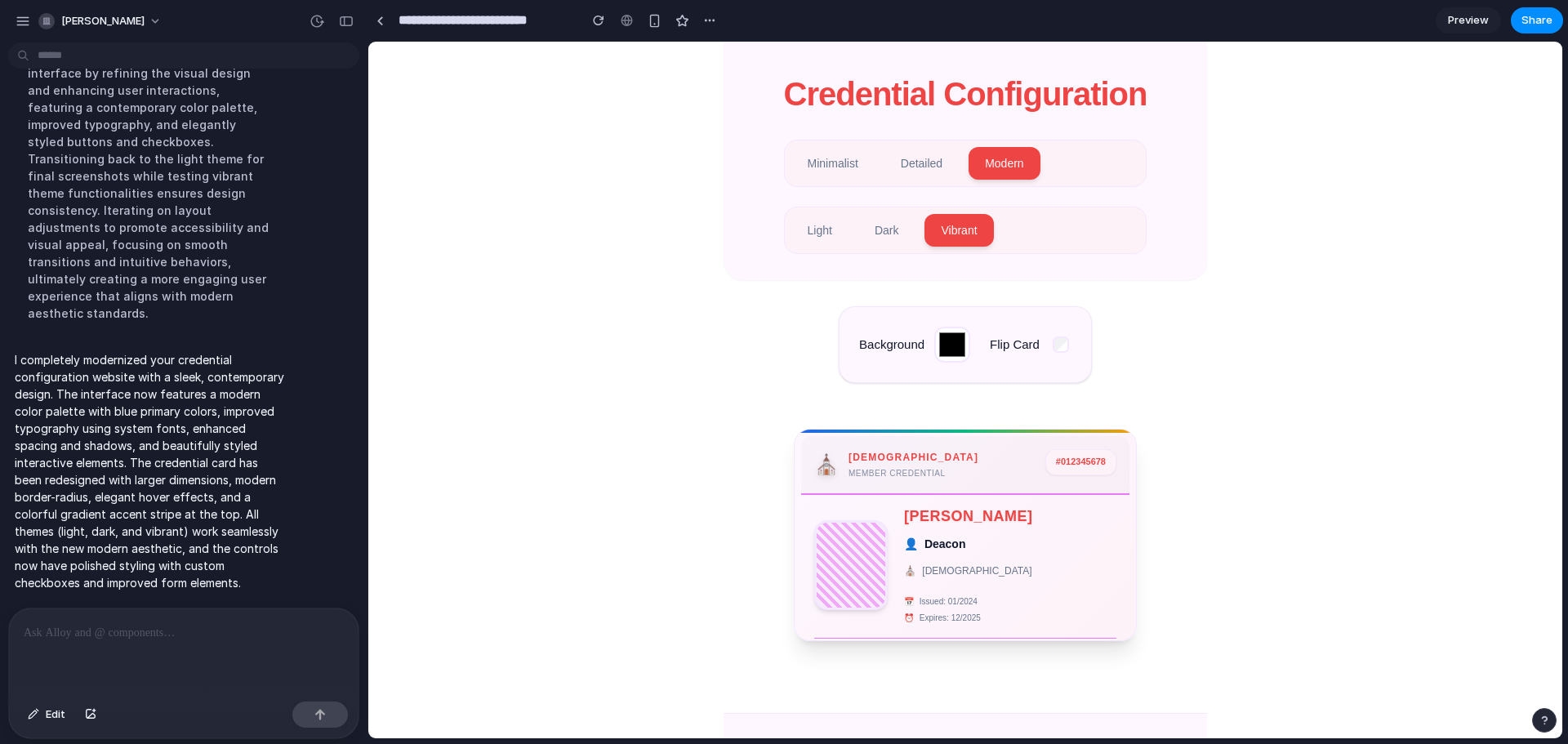
click at [994, 565] on div "[PERSON_NAME] [DEMOGRAPHIC_DATA] Issued: 01/2024 Expires: 12/2025" at bounding box center [1010, 565] width 213 height 119
click at [970, 475] on div "⛪ CENTRAL [DEMOGRAPHIC_DATA] Member Credential # 012345678" at bounding box center [965, 465] width 329 height 59
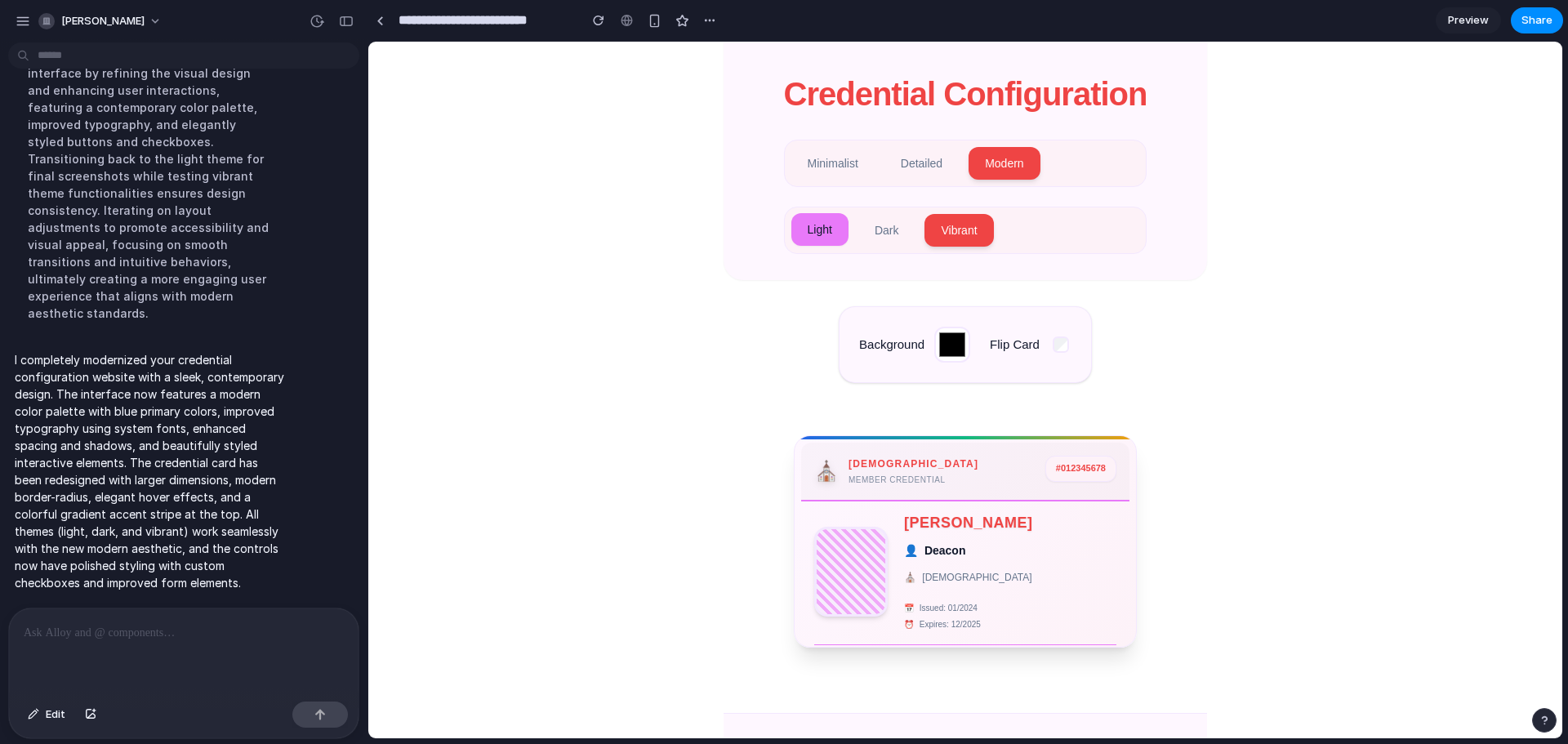
click at [817, 239] on button "Light" at bounding box center [820, 229] width 57 height 33
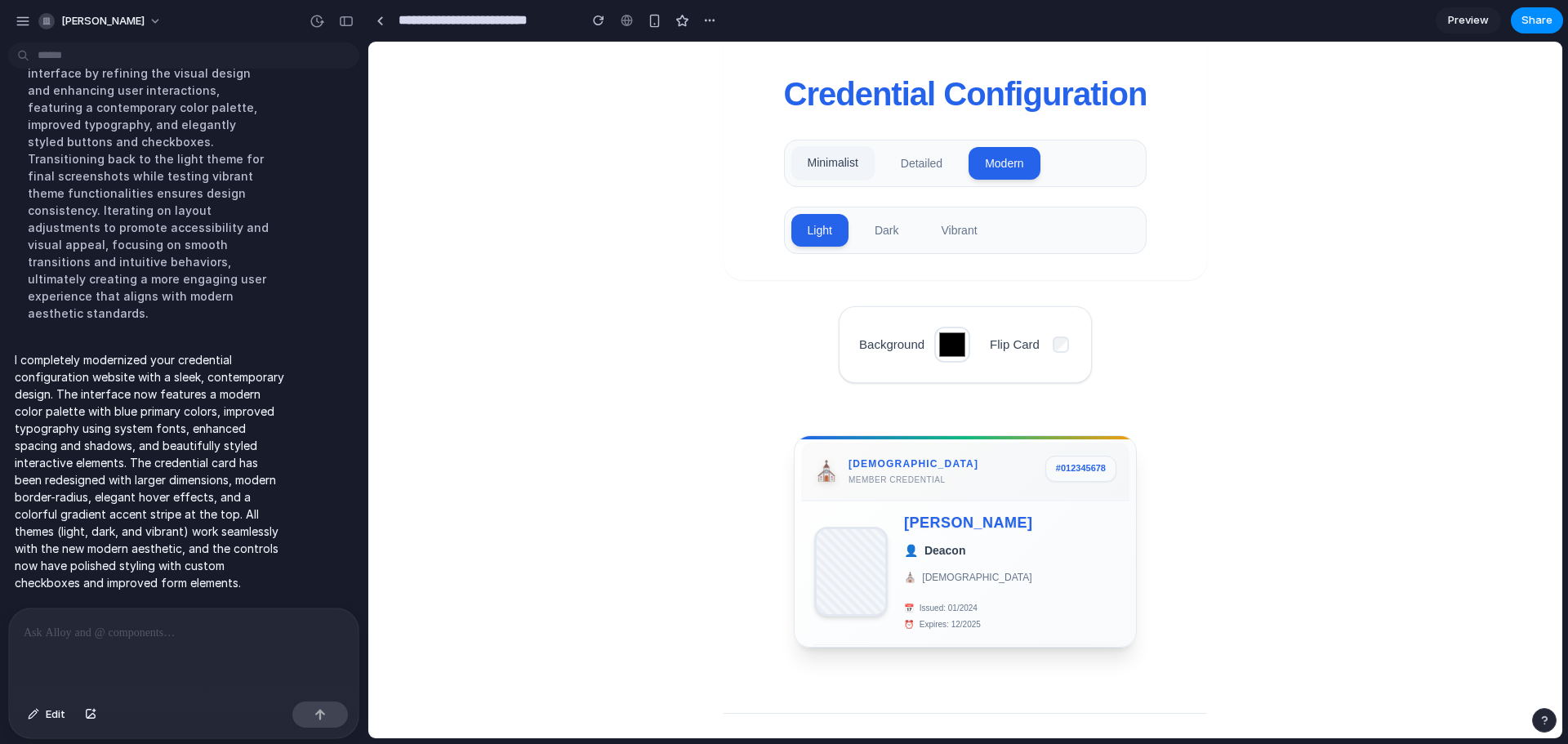
click at [839, 169] on button "Minimalist" at bounding box center [833, 163] width 83 height 33
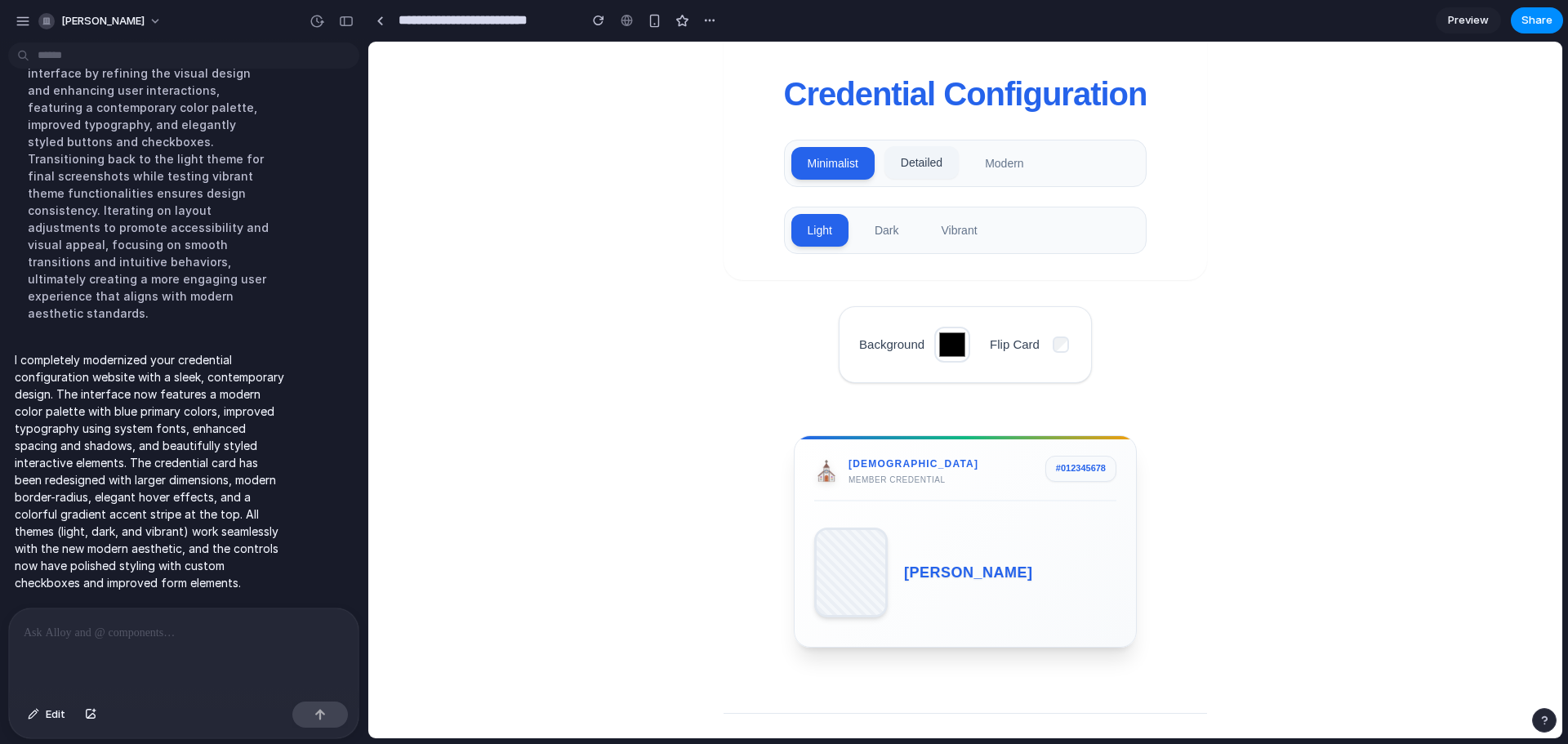
click at [930, 160] on button "Detailed" at bounding box center [922, 163] width 74 height 33
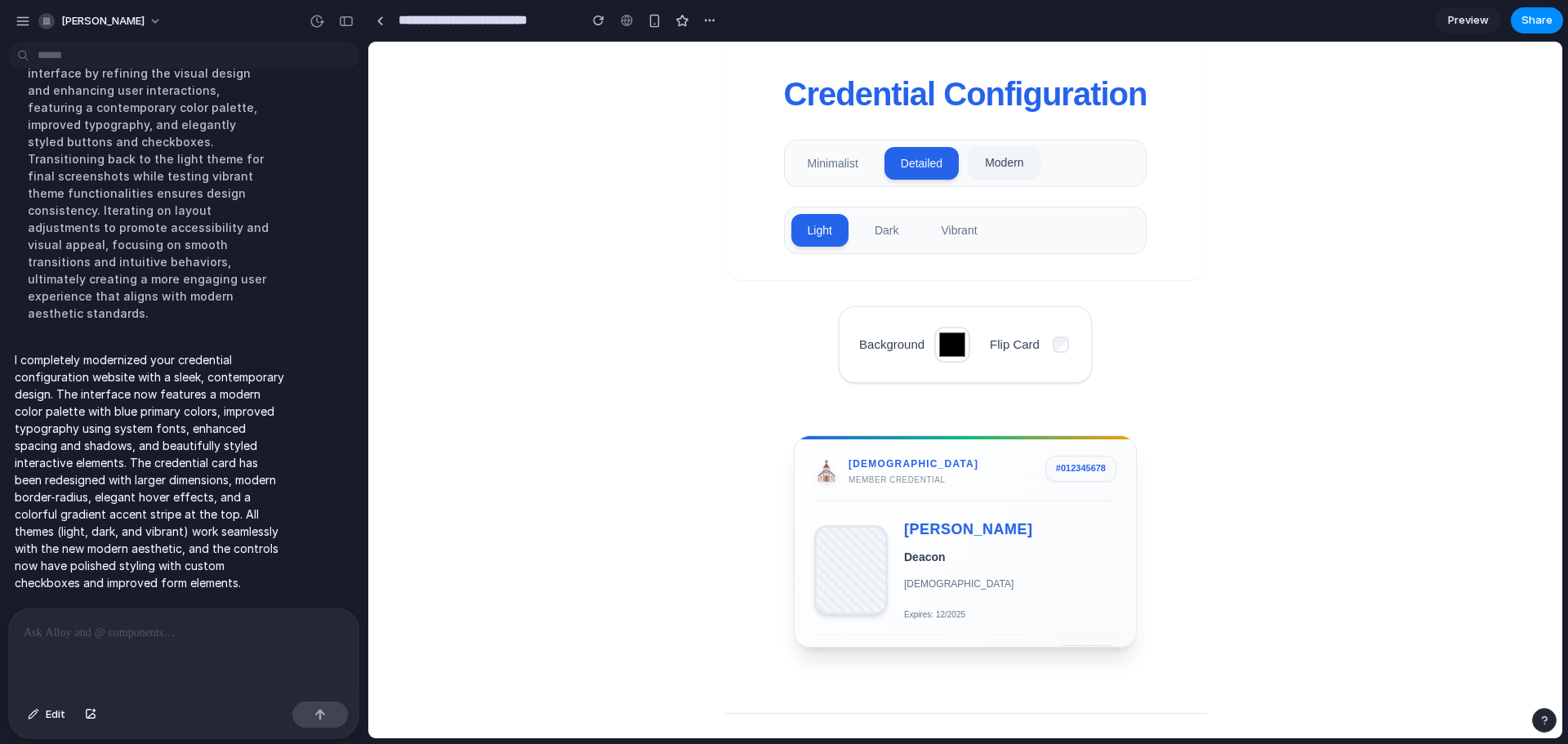
click at [1016, 157] on button "Modern" at bounding box center [1004, 163] width 71 height 33
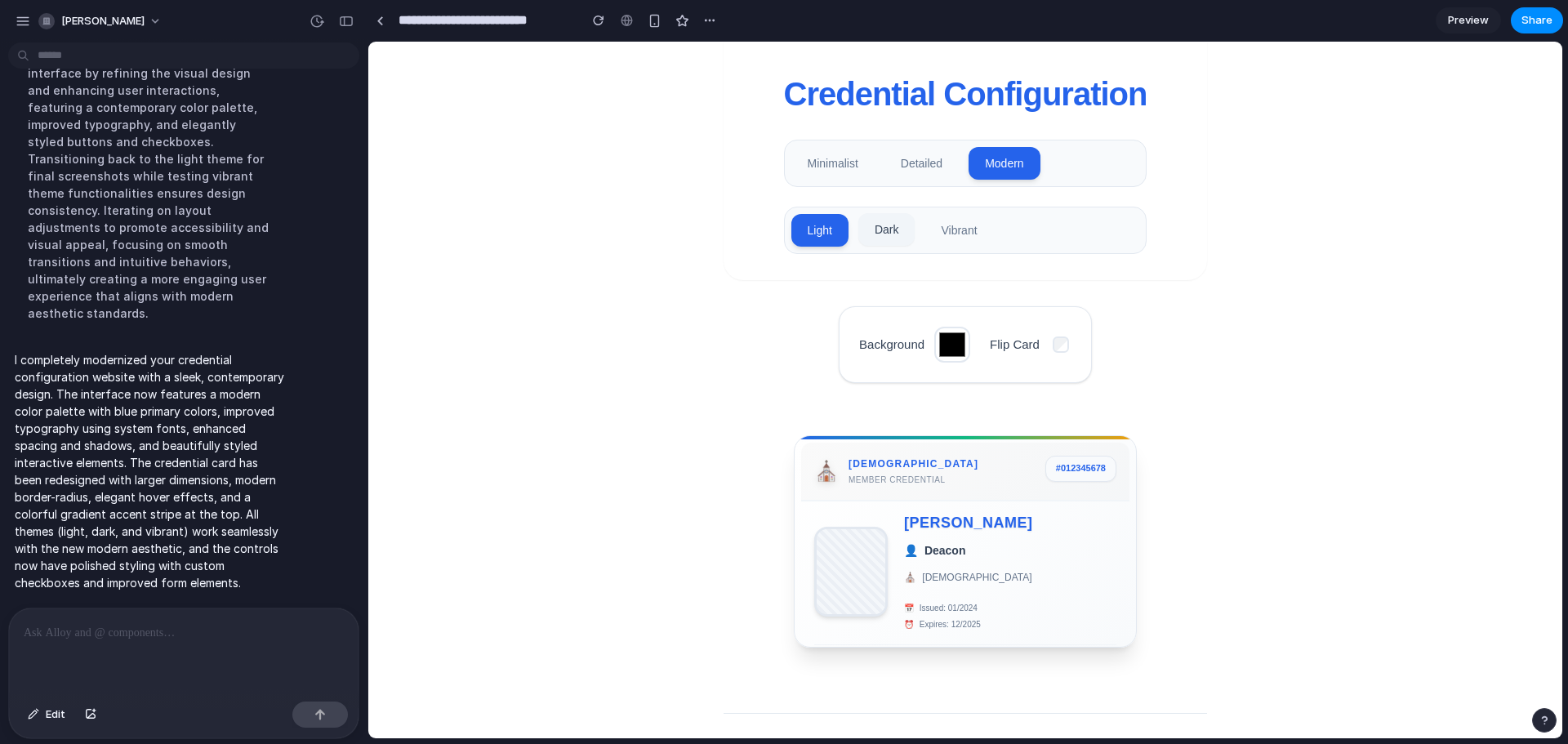
click at [883, 242] on button "Dark" at bounding box center [887, 229] width 57 height 33
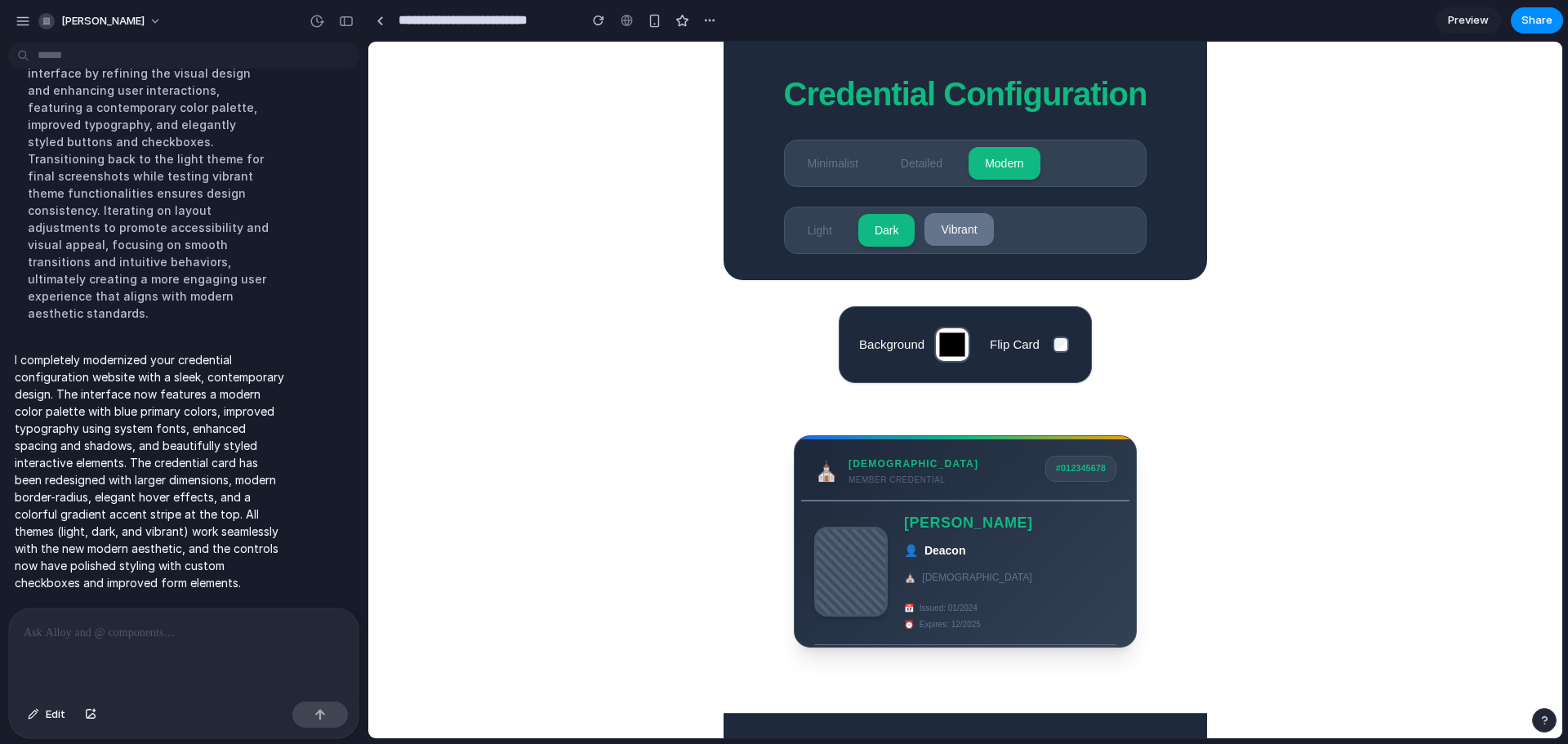
click at [967, 230] on button "Vibrant" at bounding box center [958, 229] width 68 height 33
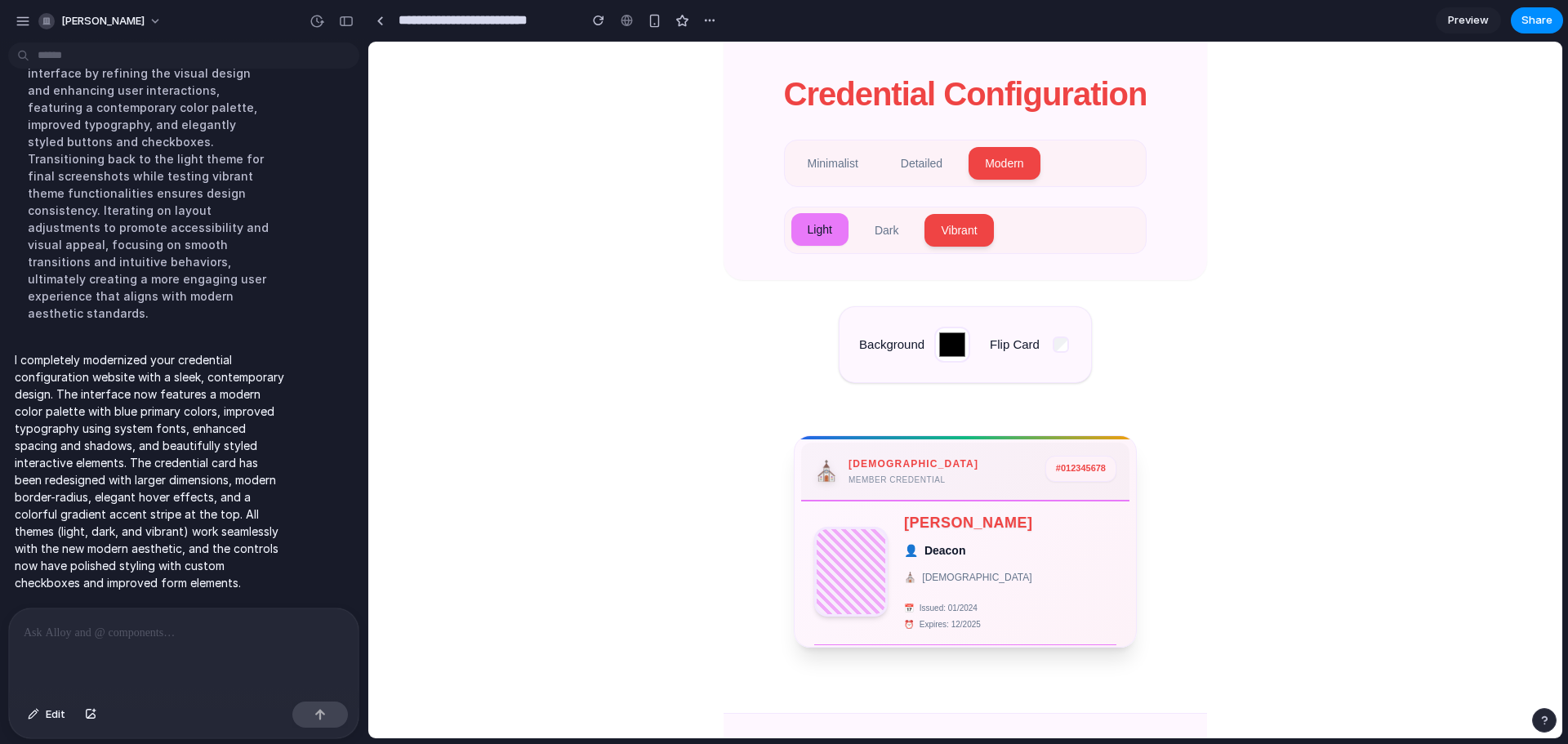
click at [831, 241] on button "Light" at bounding box center [820, 229] width 57 height 33
